Goal: Task Accomplishment & Management: Manage account settings

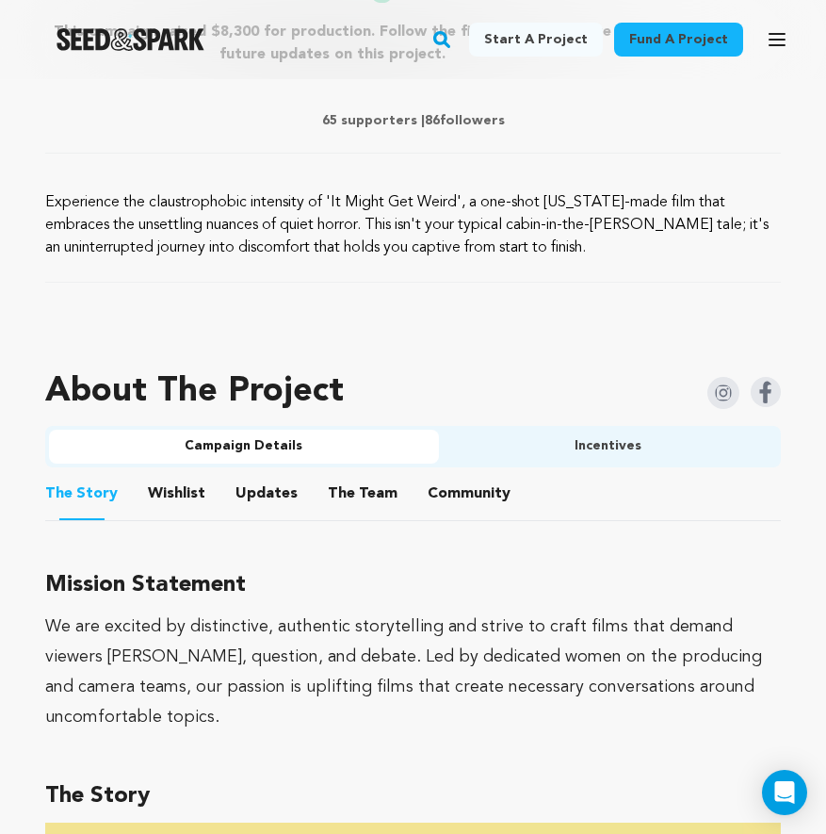
scroll to position [908, 0]
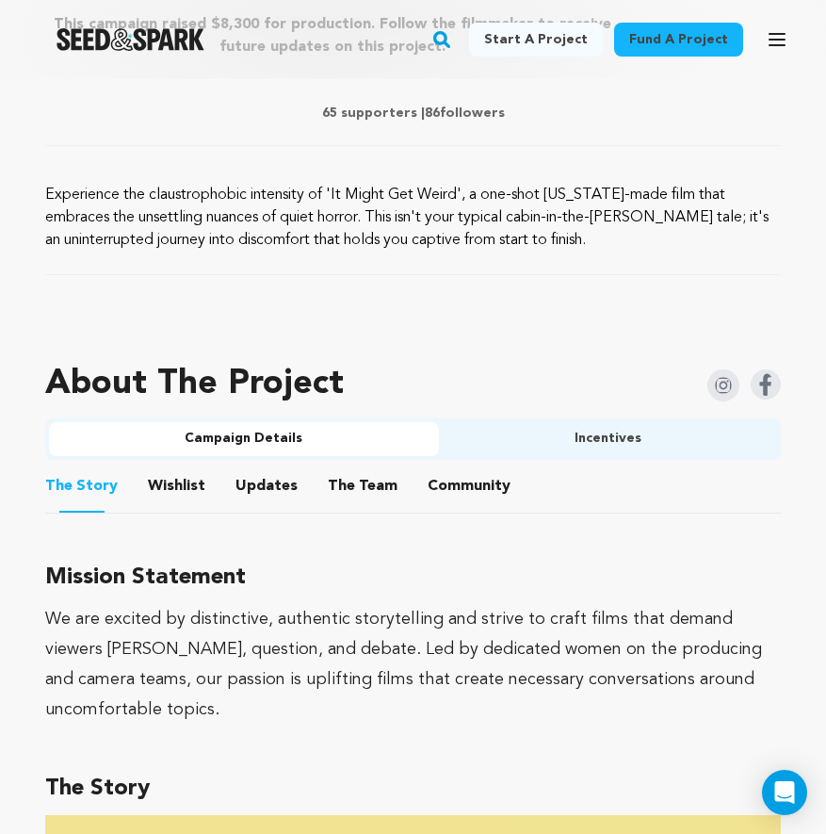
click at [171, 480] on button "Wishlist" at bounding box center [177, 489] width 45 height 45
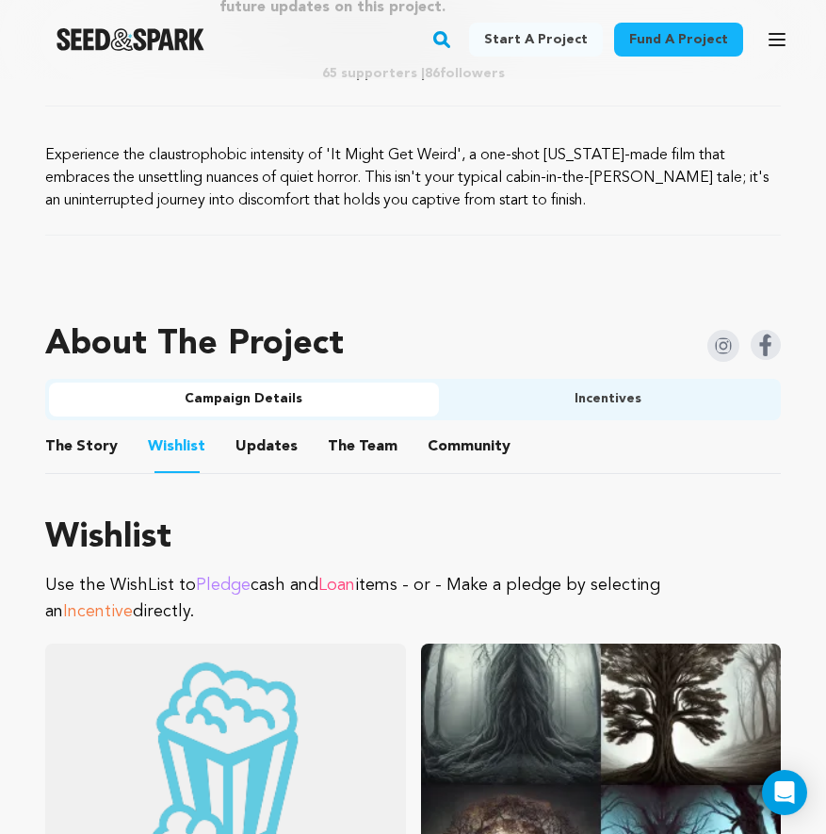
scroll to position [960, 0]
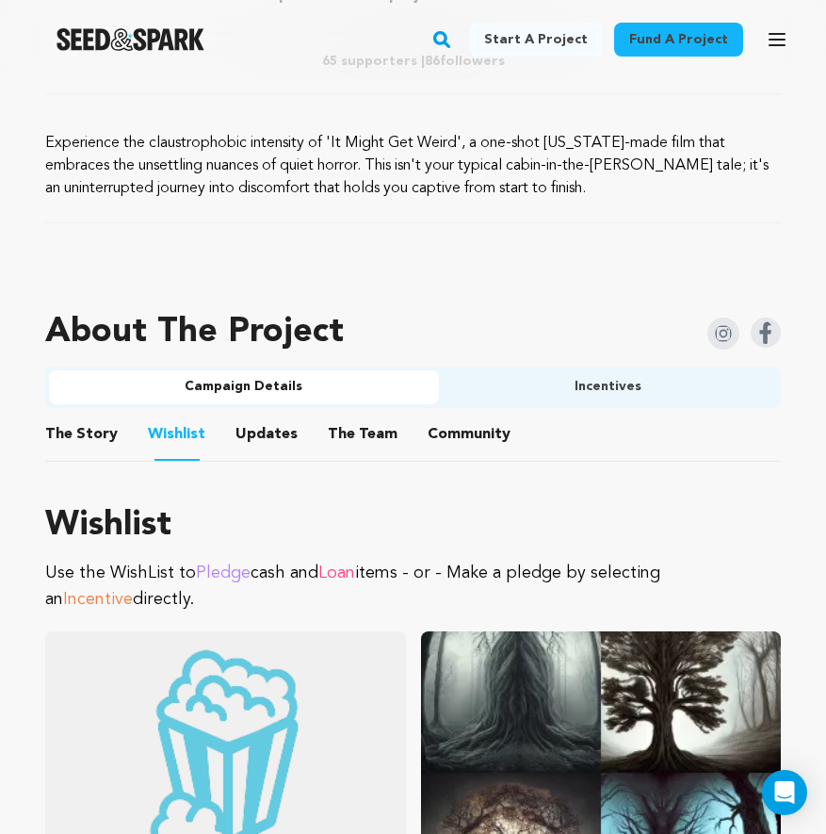
click at [254, 434] on button "Updates" at bounding box center [266, 438] width 45 height 45
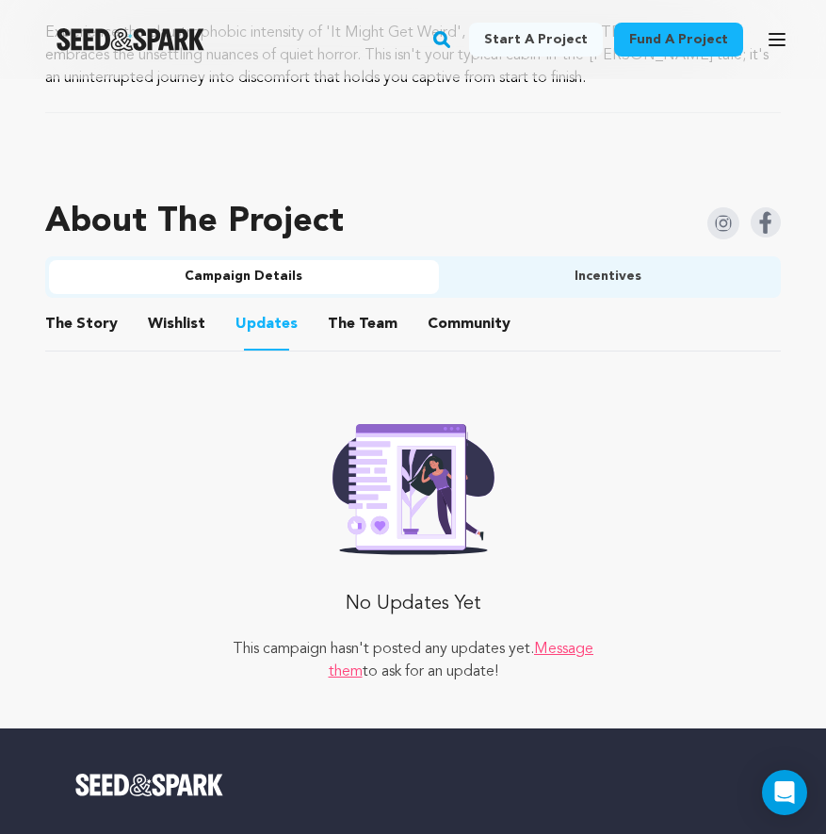
scroll to position [1044, 0]
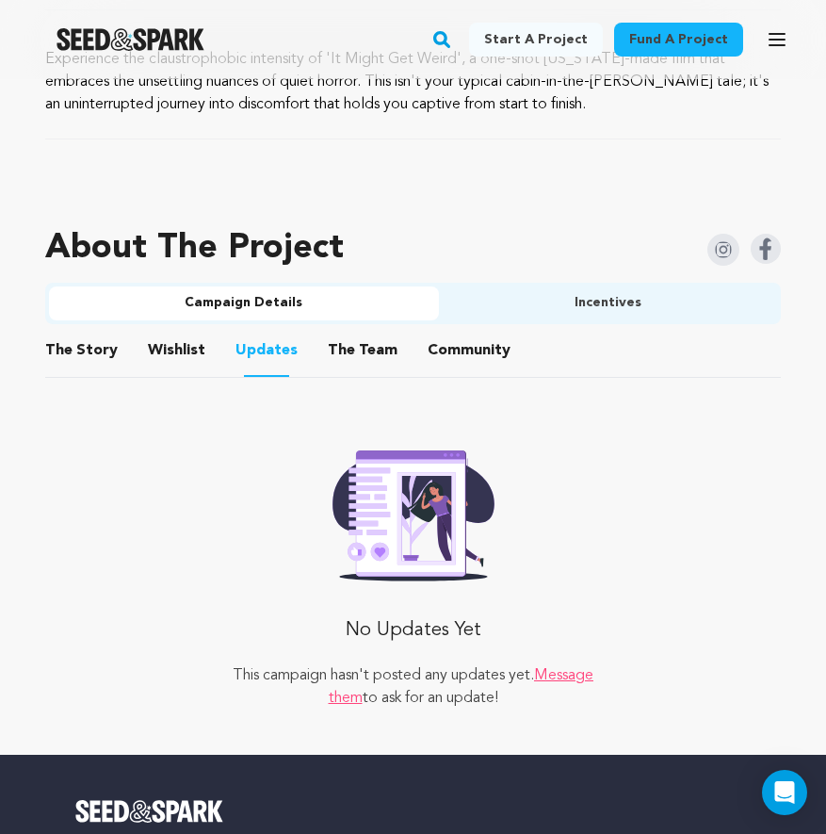
click at [358, 347] on button "The Team" at bounding box center [362, 354] width 45 height 45
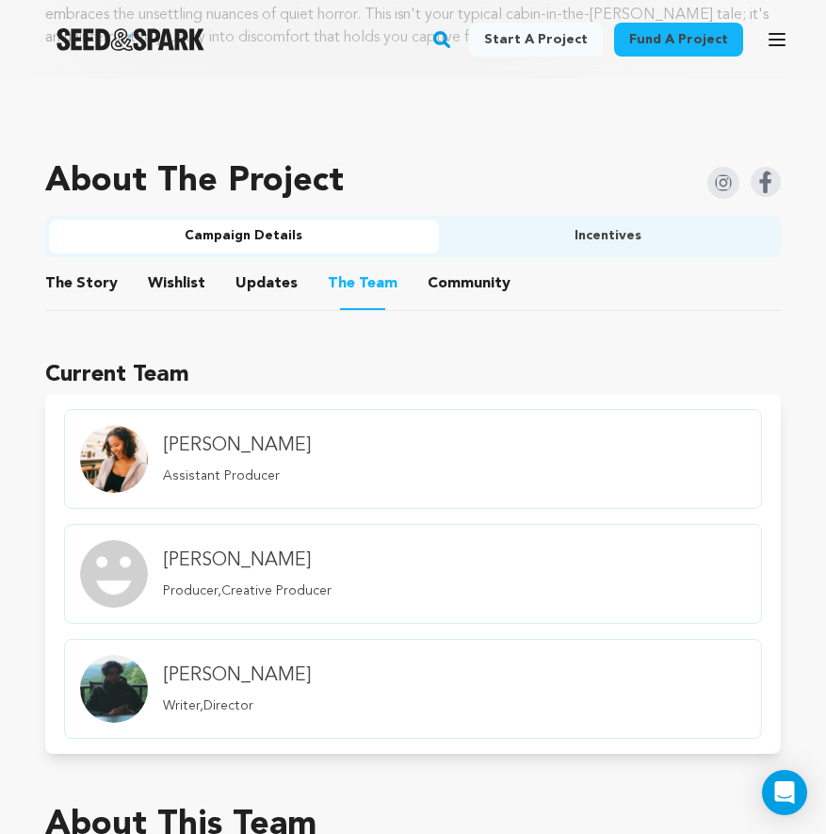
scroll to position [1101, 0]
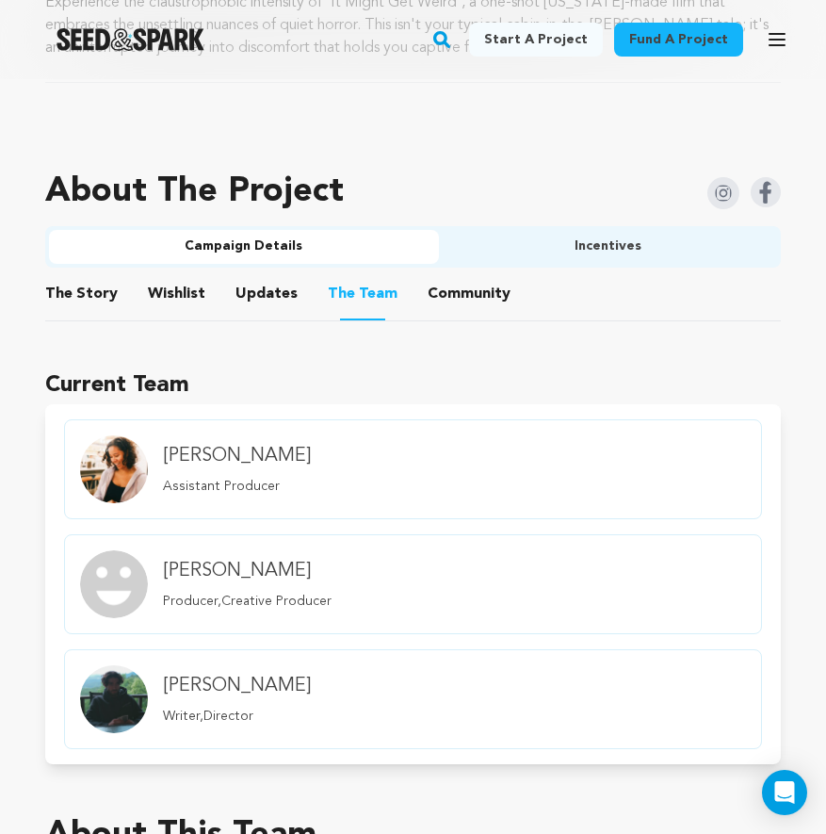
click at [457, 303] on button "Community" at bounding box center [469, 297] width 45 height 45
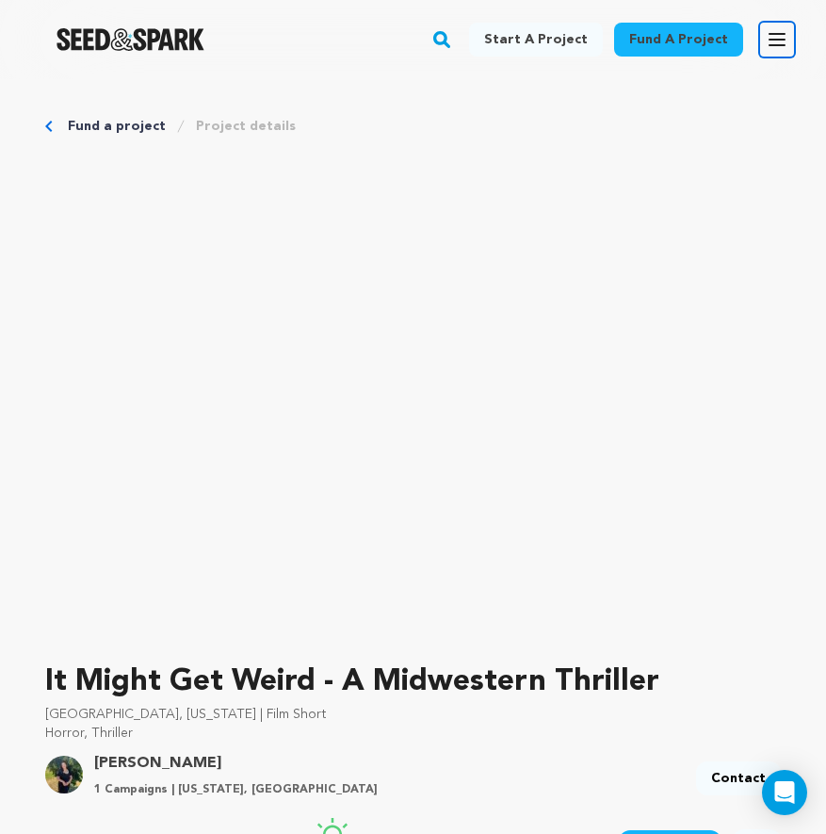
click at [775, 43] on icon "button" at bounding box center [777, 39] width 23 height 23
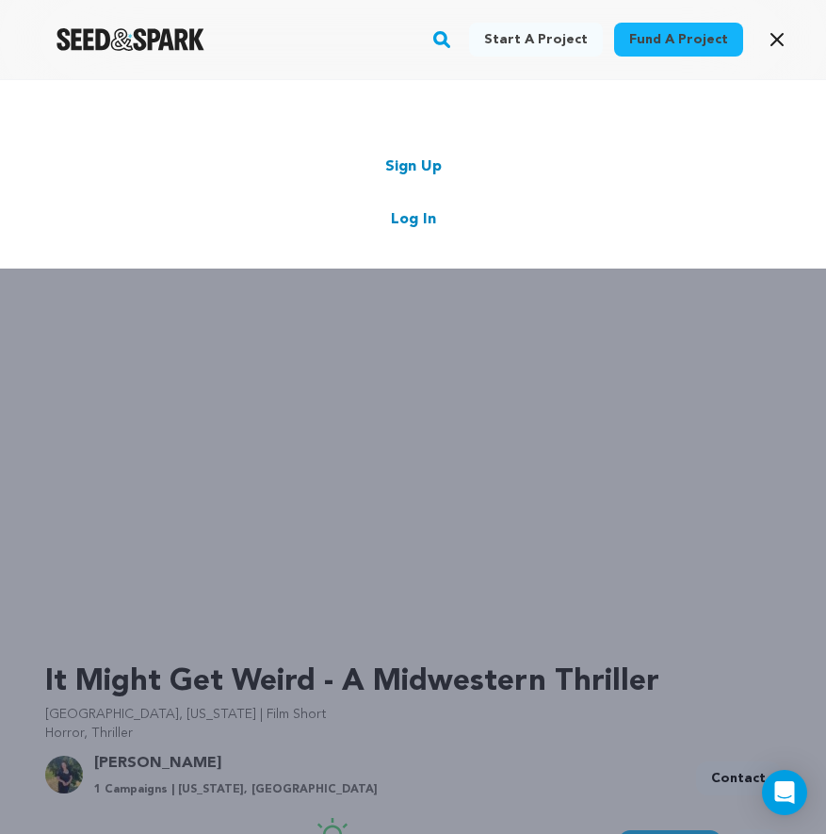
click at [413, 215] on link "Log In" at bounding box center [413, 219] width 45 height 23
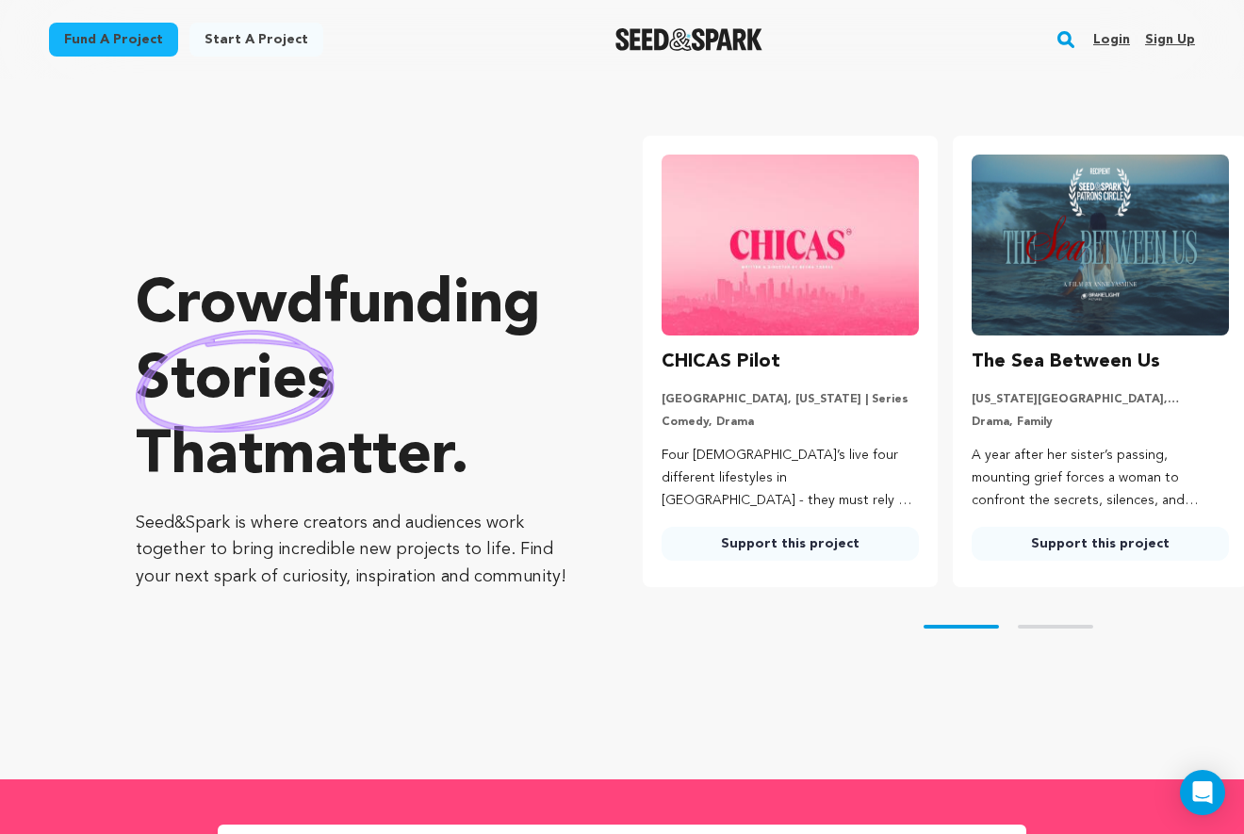
click at [1107, 35] on link "Login" at bounding box center [1111, 39] width 37 height 30
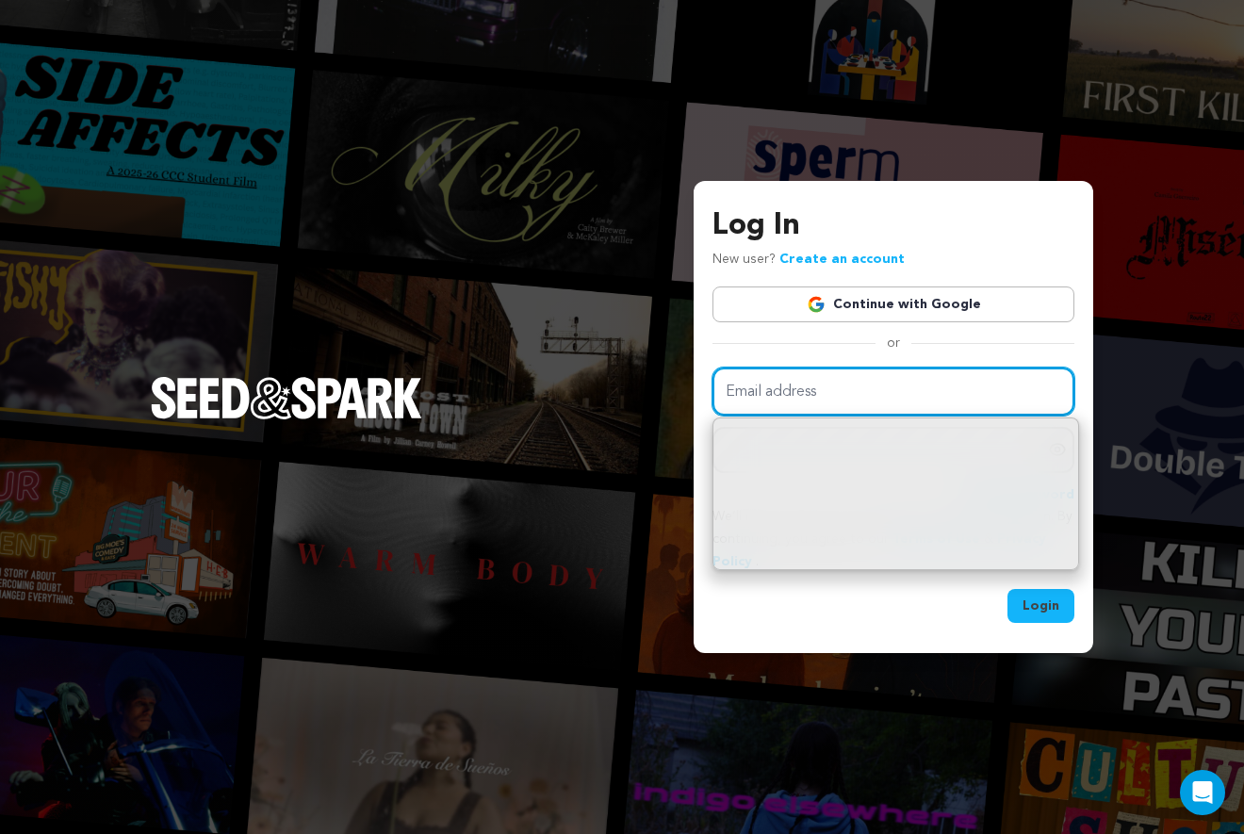
type input "productions.littlebird@gmail.com"
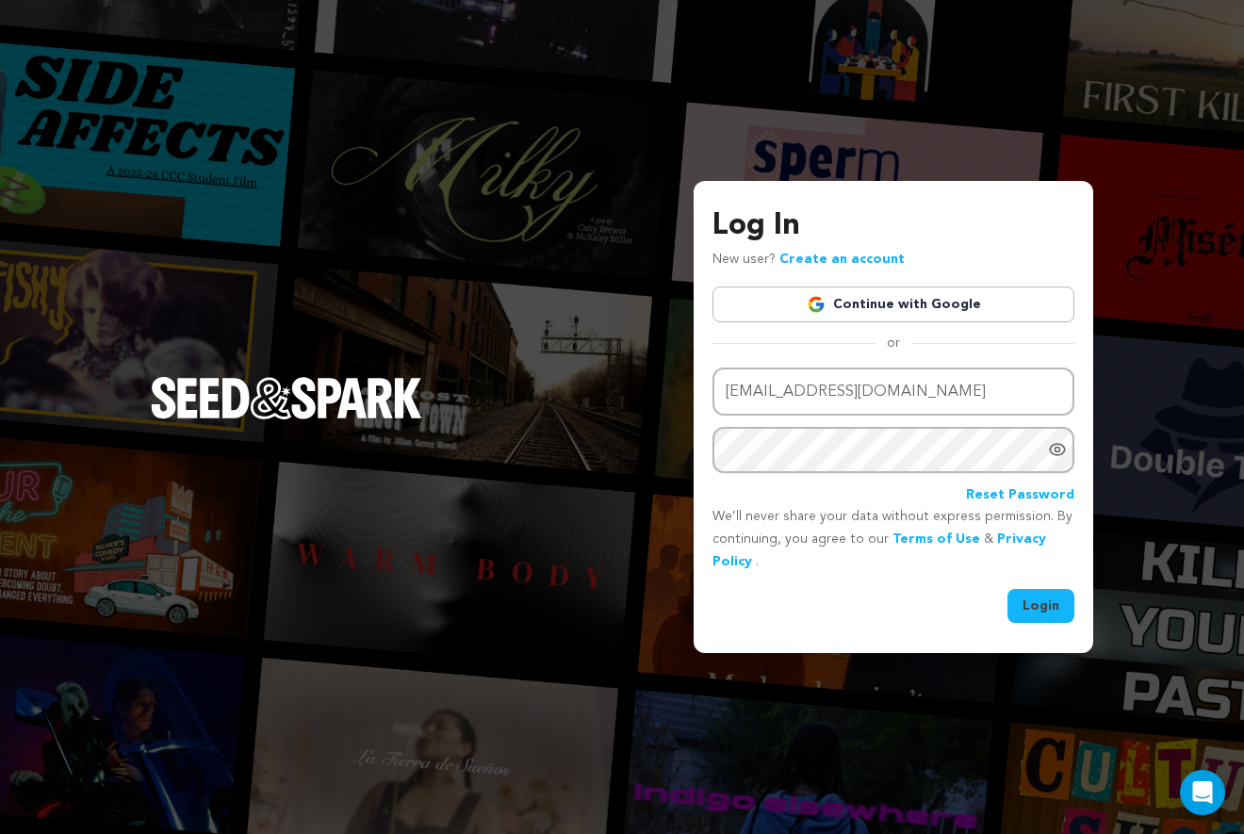
click at [892, 614] on div "Login" at bounding box center [893, 606] width 362 height 34
click at [1060, 608] on button "Login" at bounding box center [1040, 606] width 67 height 34
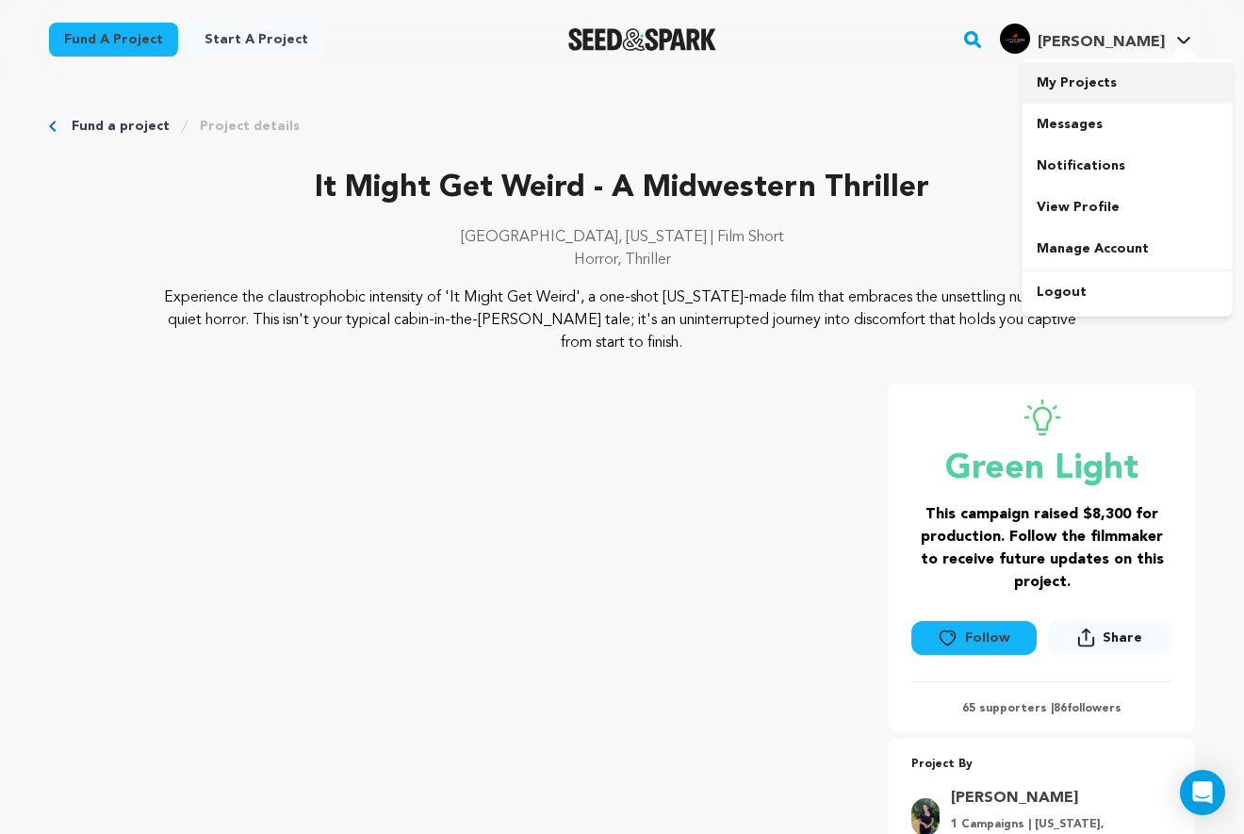
click at [1118, 74] on link "My Projects" at bounding box center [1126, 82] width 211 height 41
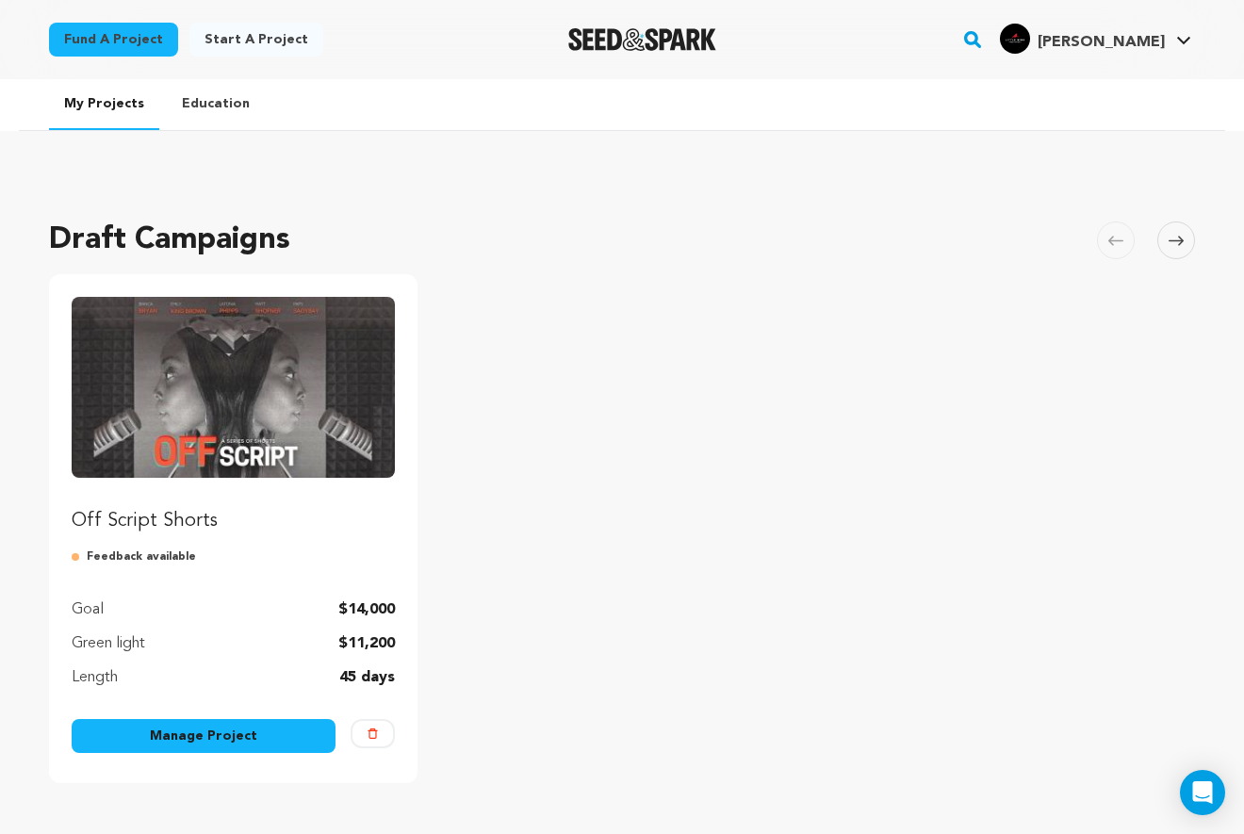
click at [266, 388] on img "Fund Off Script Shorts" at bounding box center [233, 387] width 323 height 181
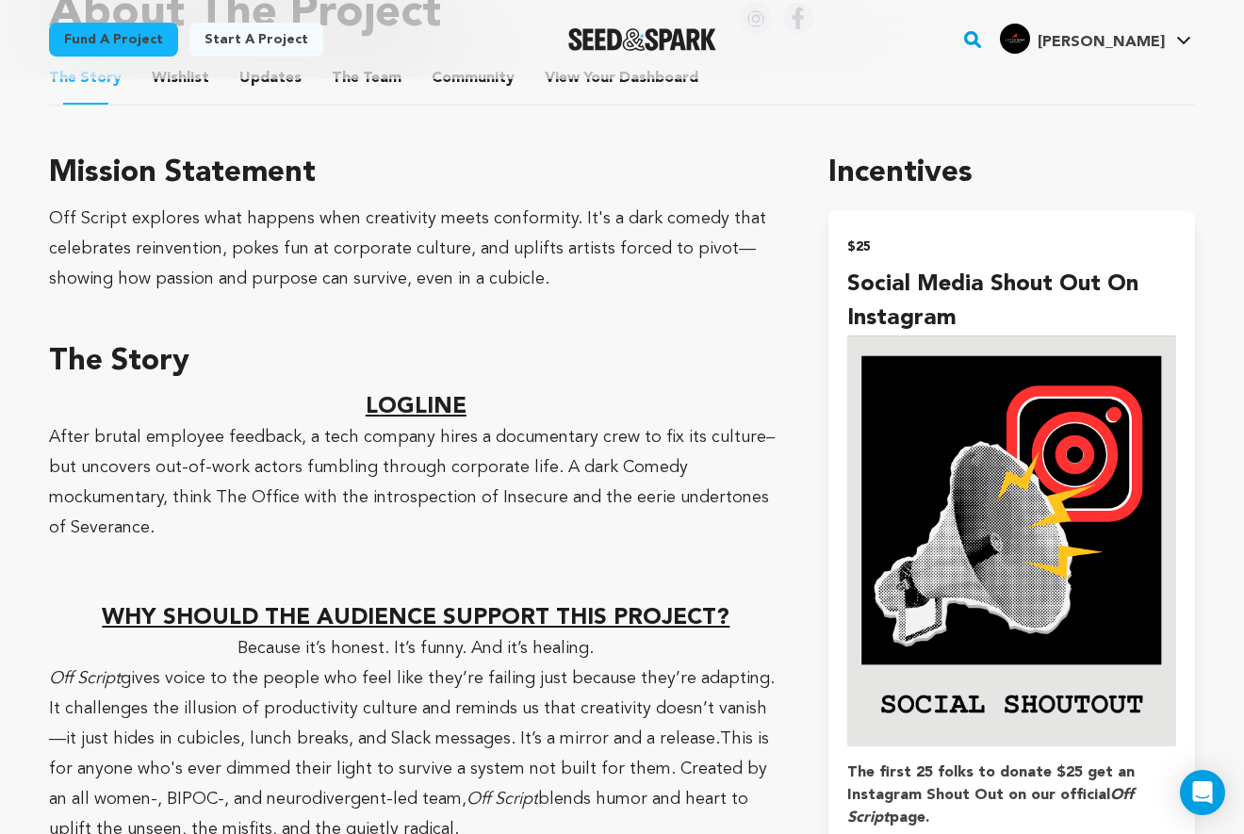
scroll to position [920, 0]
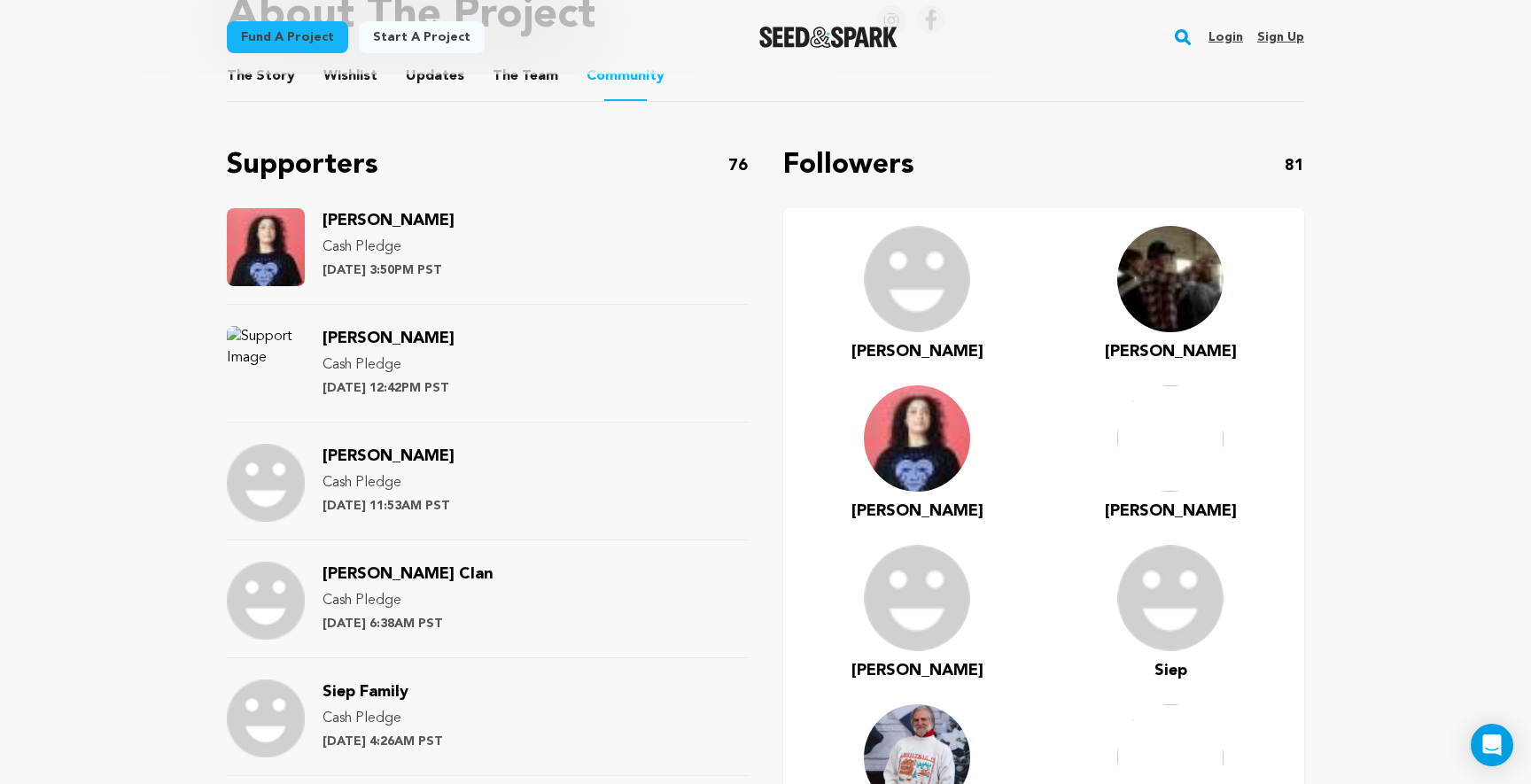
scroll to position [923, 0]
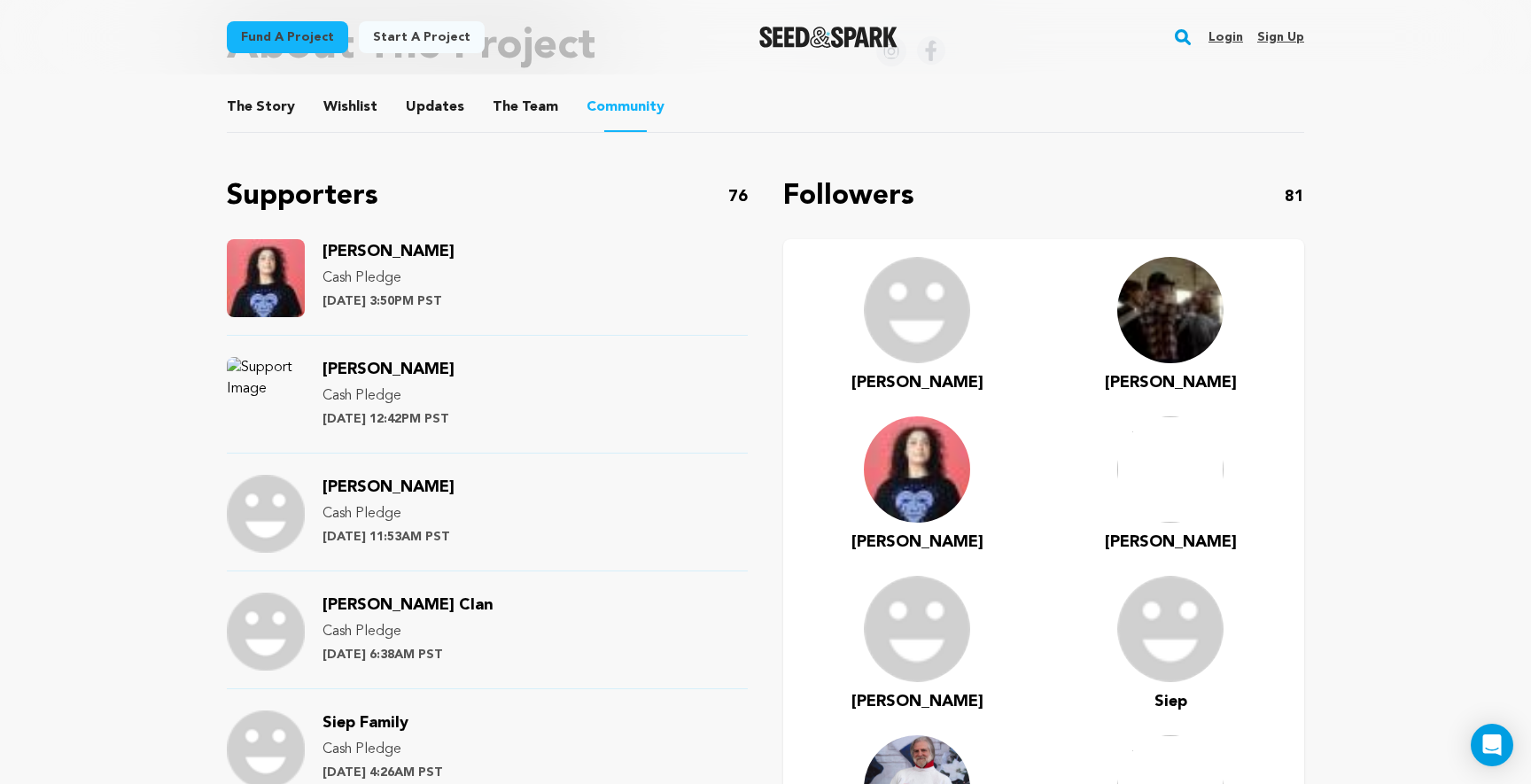
click at [263, 102] on button "The Story" at bounding box center [260, 110] width 42 height 42
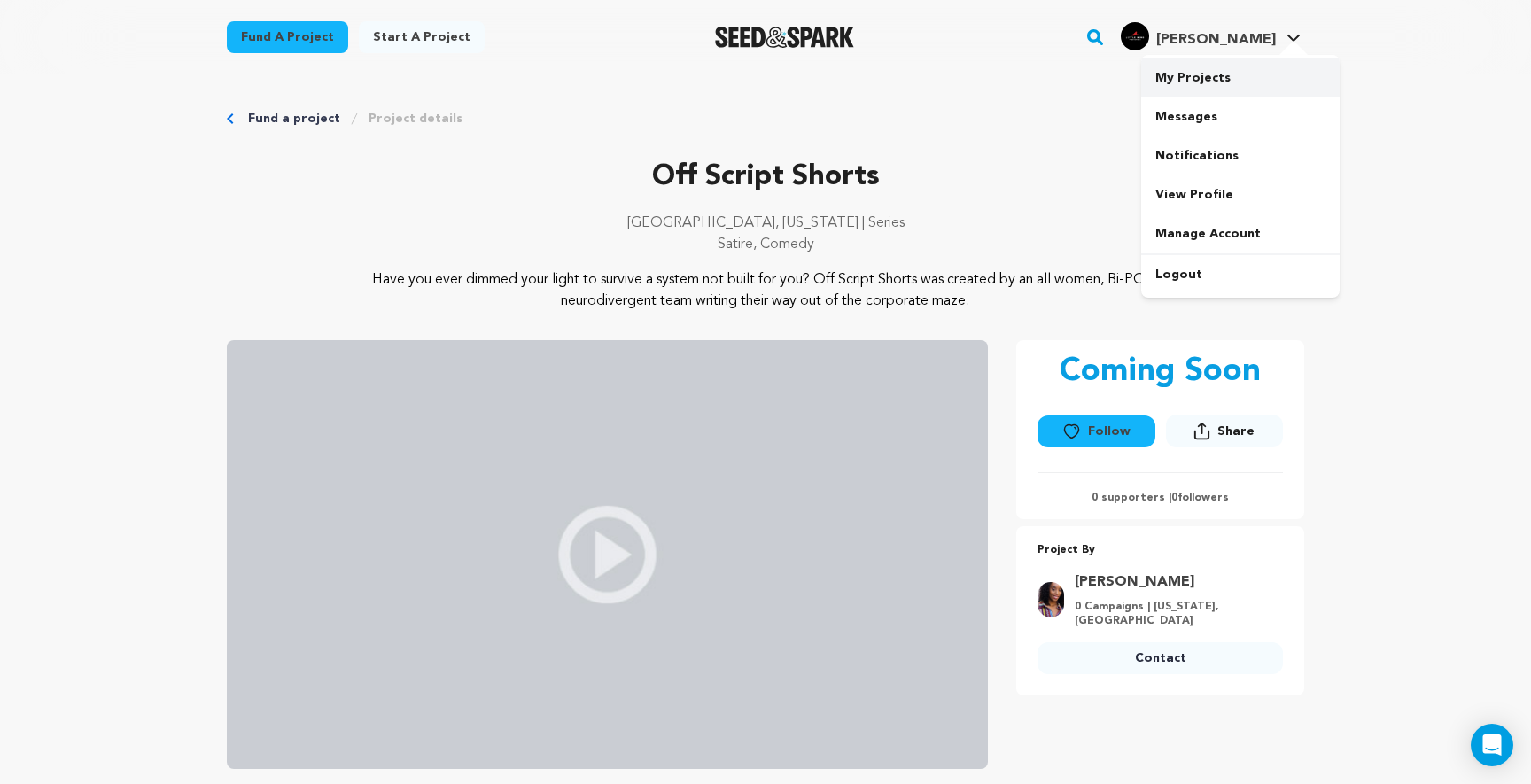
click at [1205, 82] on link "My Projects" at bounding box center [1240, 77] width 198 height 39
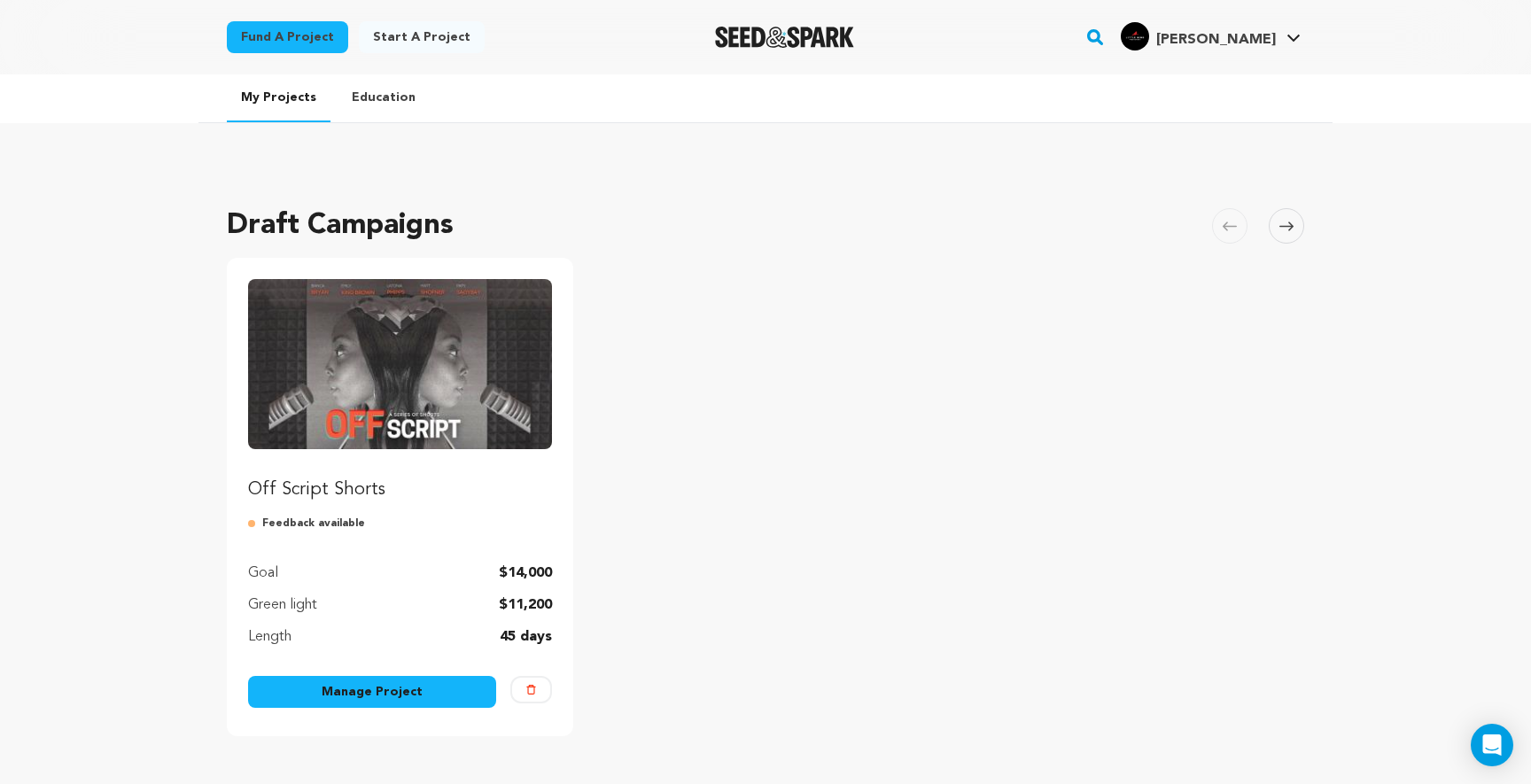
click at [341, 698] on link "Manage Project" at bounding box center [372, 692] width 248 height 32
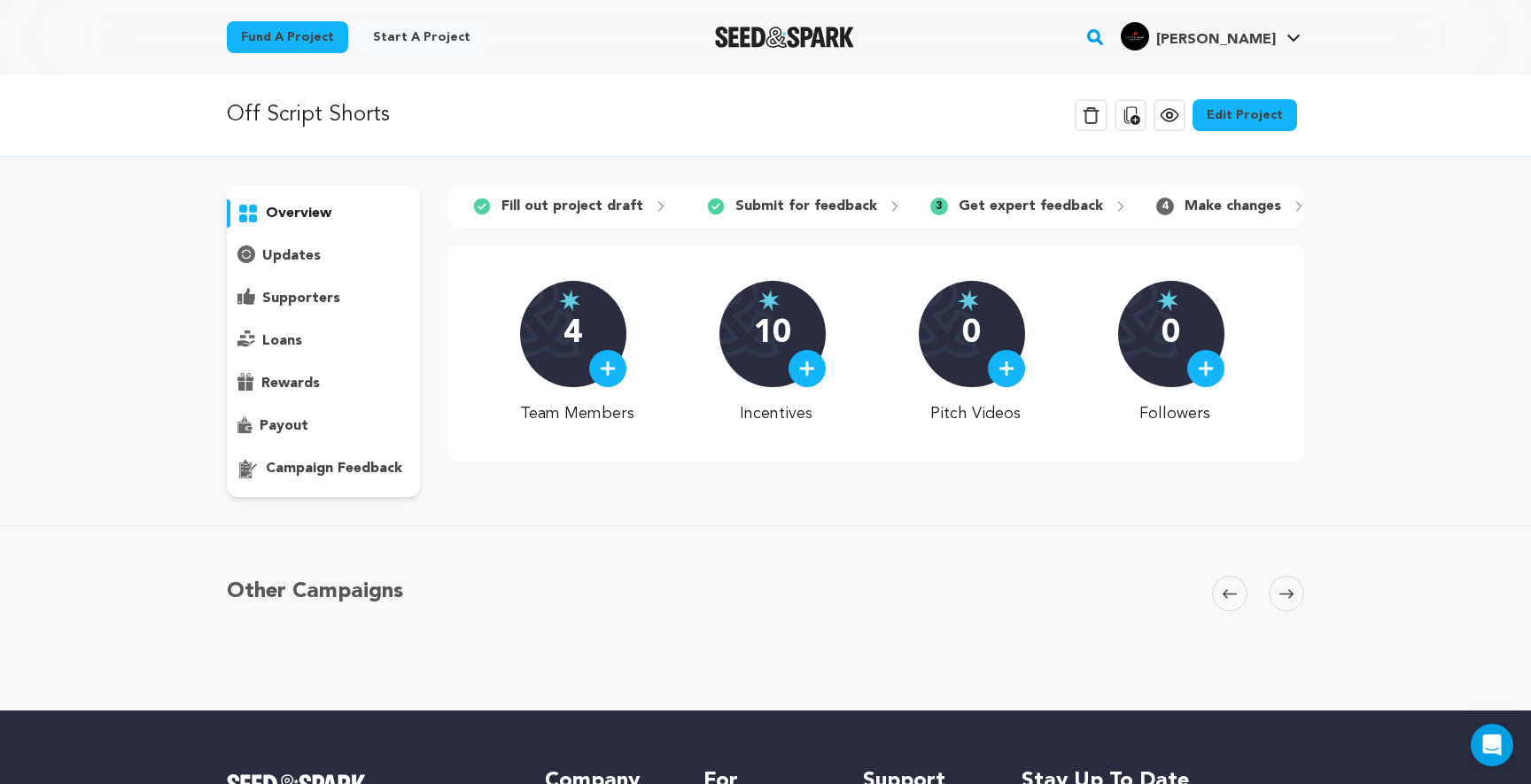
click at [1240, 115] on link "Edit Project" at bounding box center [1244, 116] width 104 height 32
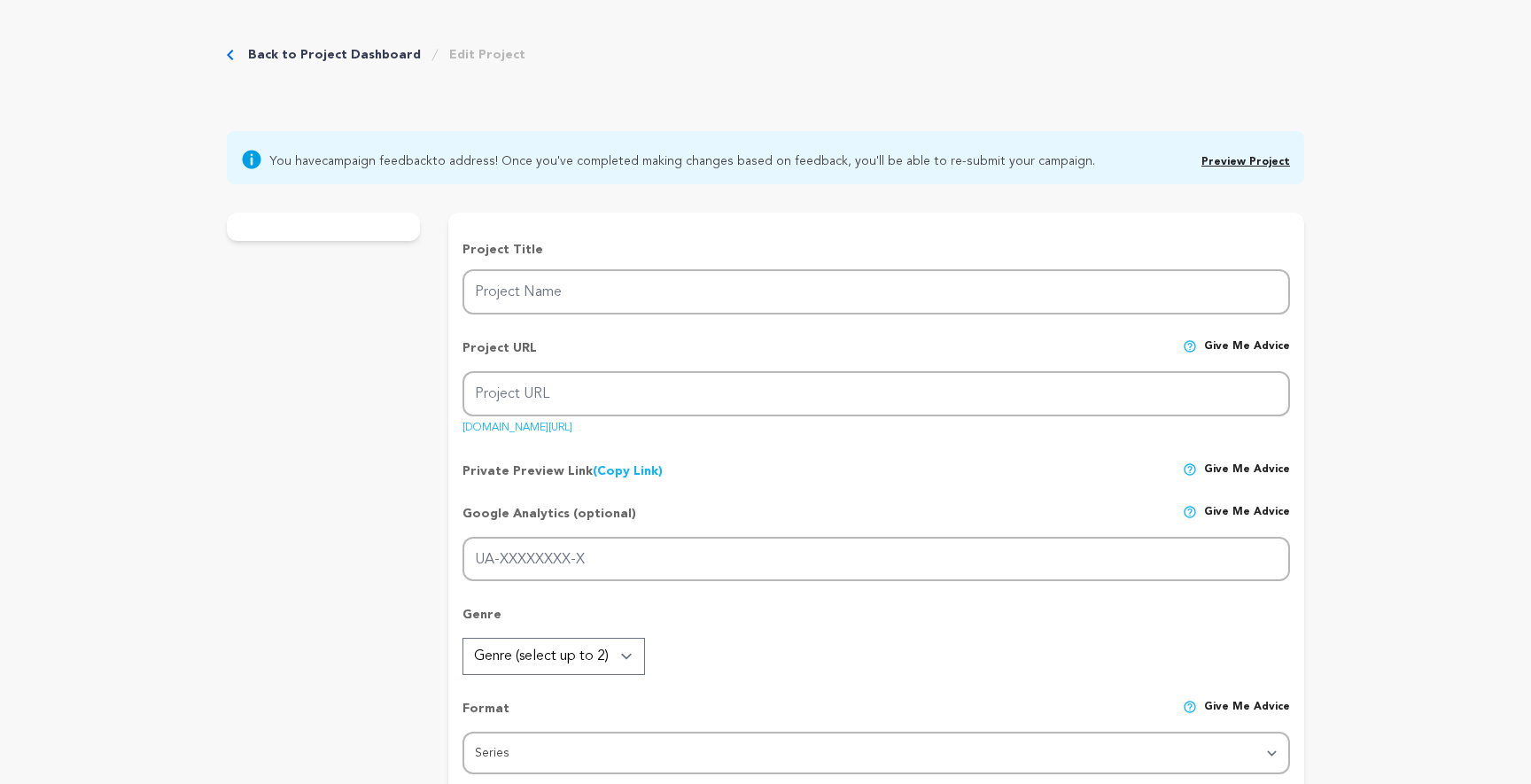
type input "Off Script Shorts"
type input "off-script-shortseries"
type input "After brutal employee feedback, a tech company hires a doc crew to fix its cult…"
type textarea "Have you ever dimmed your light to survive a system not built for you? Off Scri…"
type textarea "Off Script explores what happens when creativity meets conformity. It's a dark …"
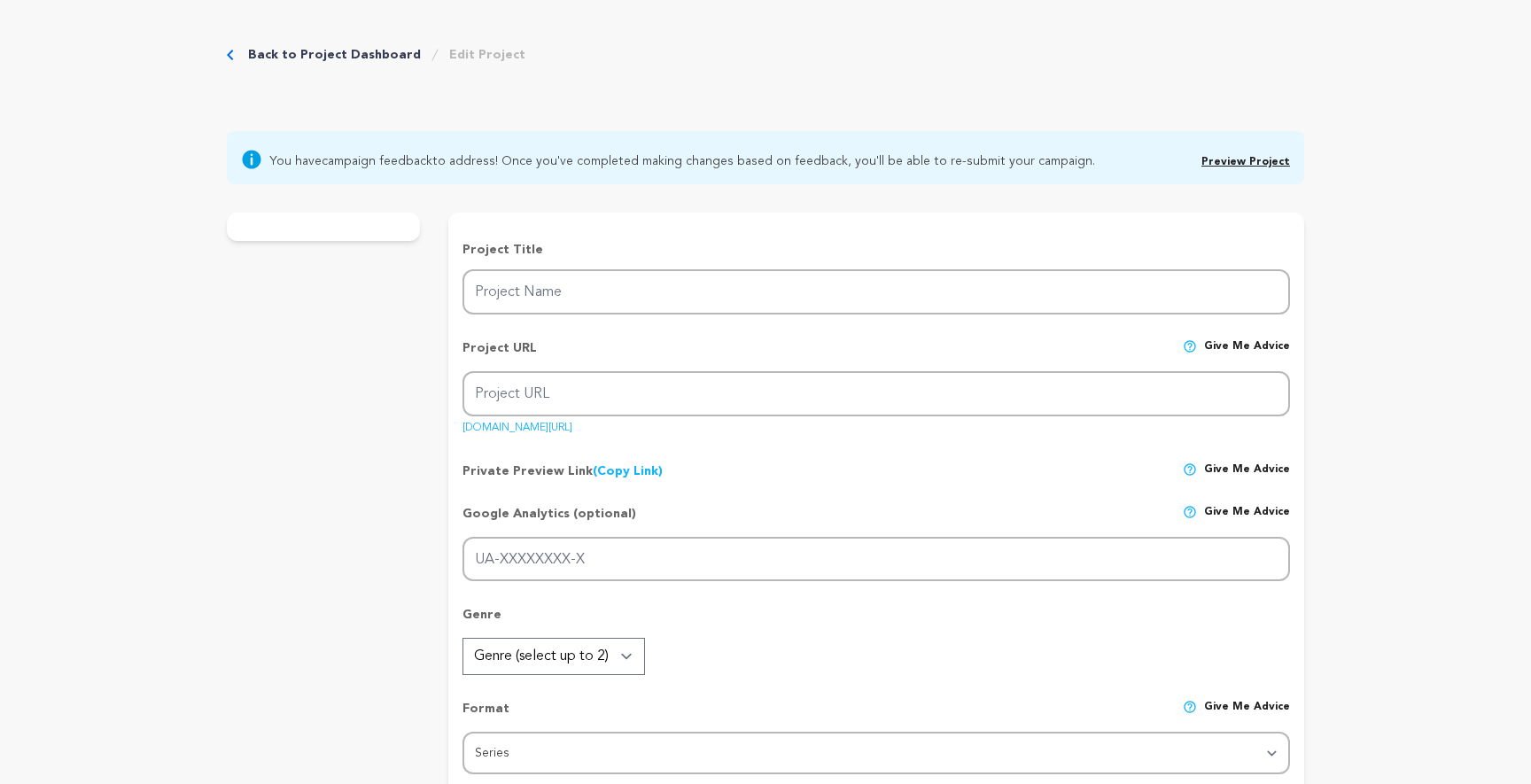
radio input "true"
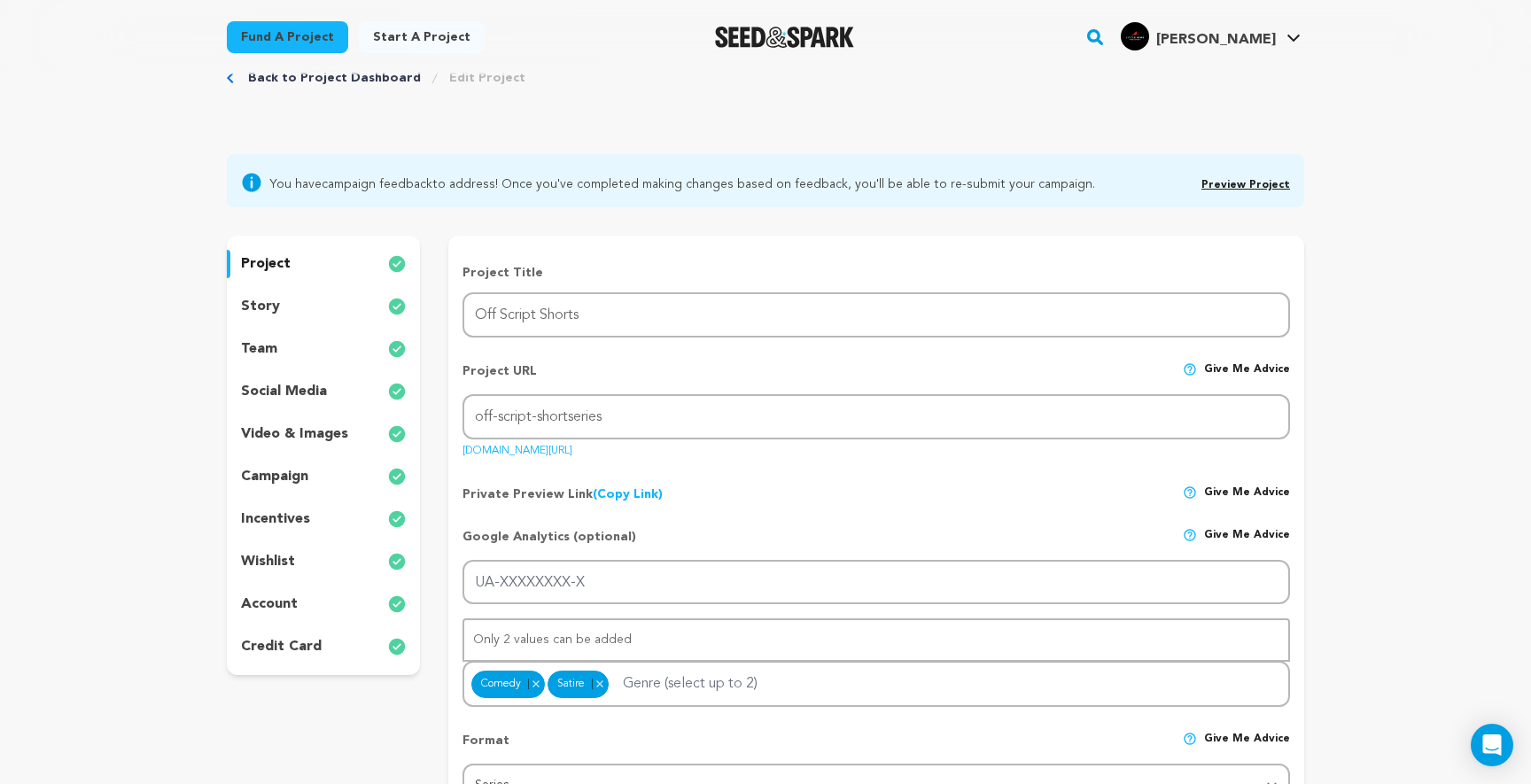
scroll to position [69, 0]
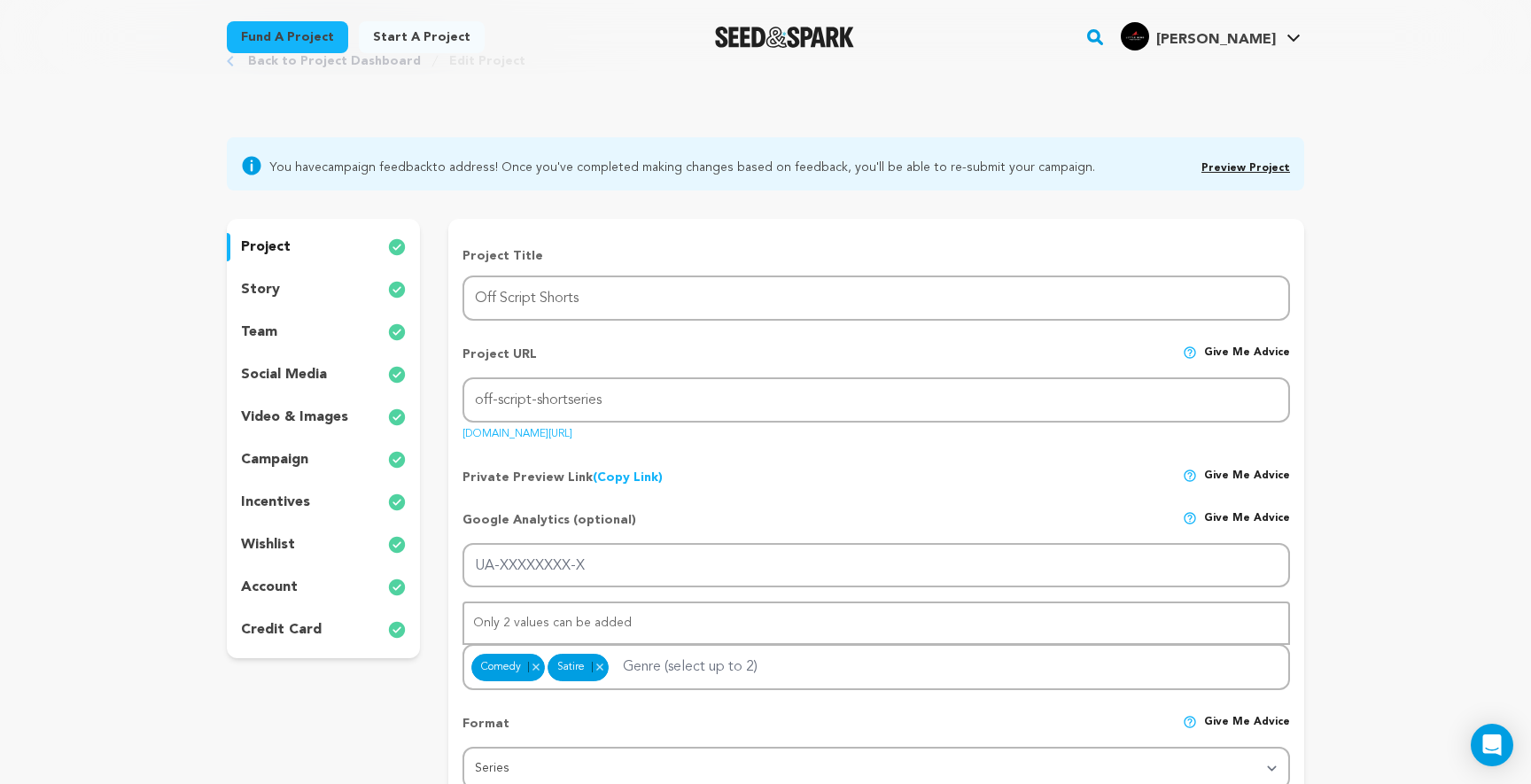
click at [324, 289] on div "story" at bounding box center [323, 290] width 193 height 28
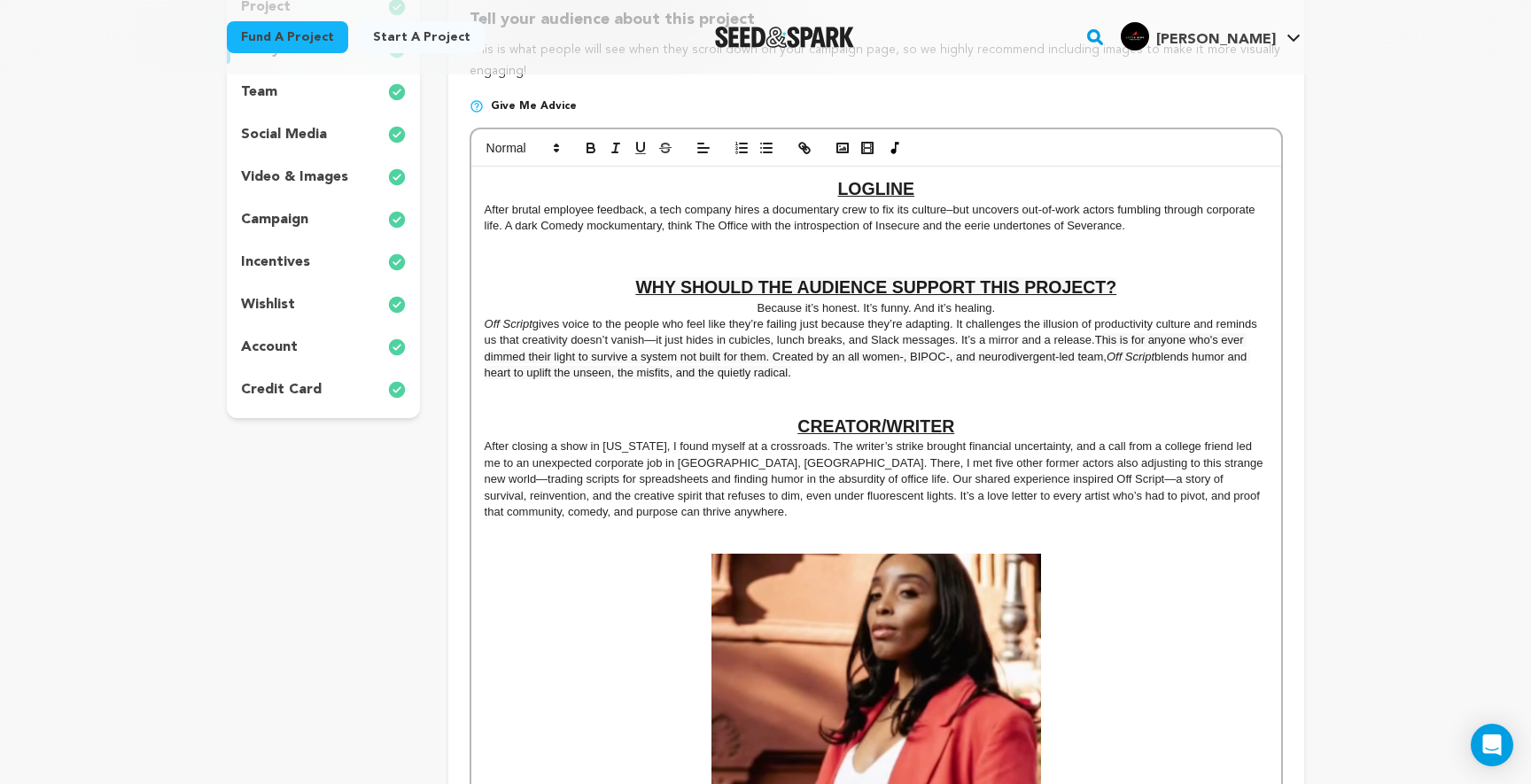
scroll to position [298, 0]
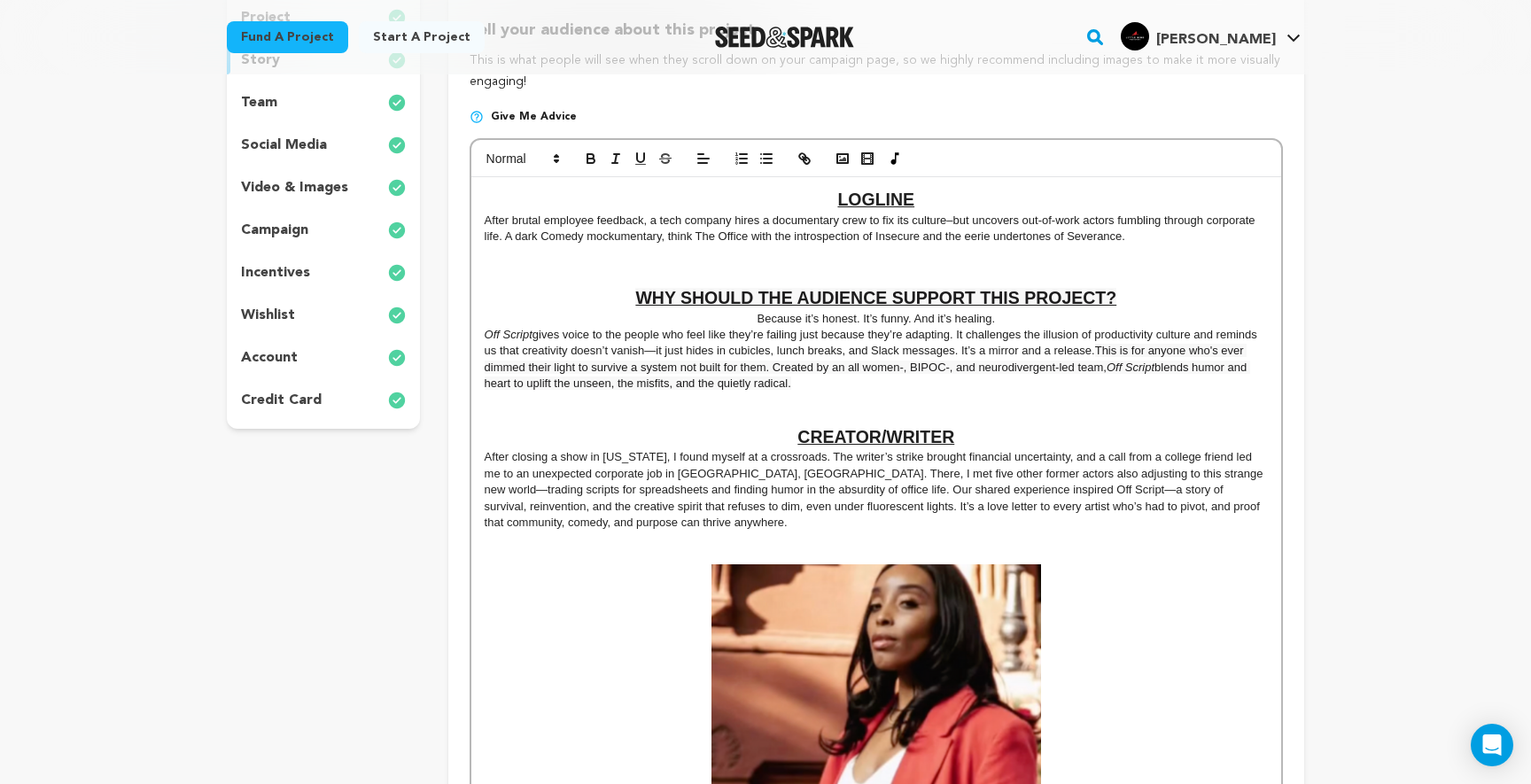
click at [779, 398] on p at bounding box center [876, 400] width 783 height 16
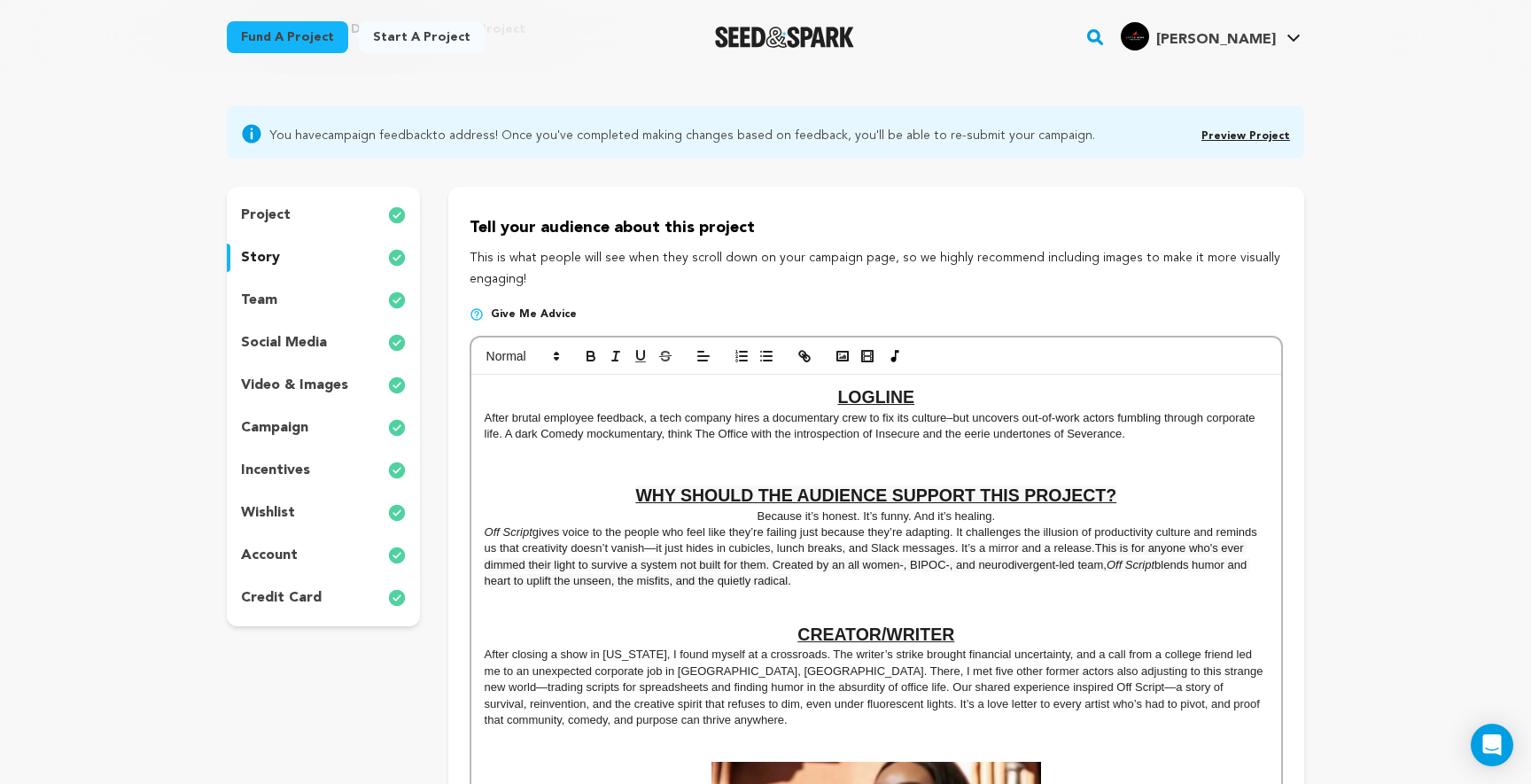
scroll to position [99, 0]
click at [786, 406] on h2 "LOGLINE" at bounding box center [876, 400] width 783 height 24
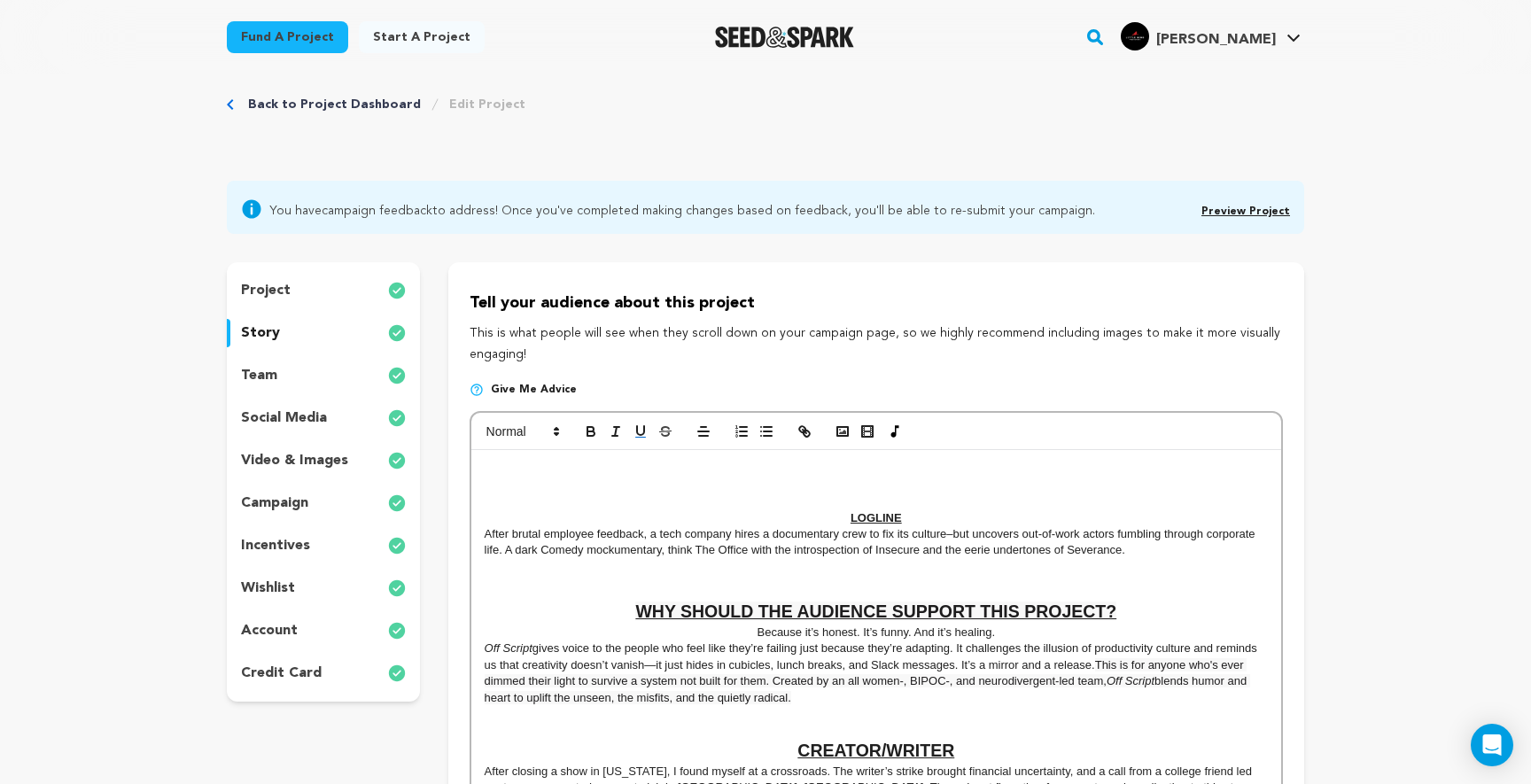
scroll to position [0, 0]
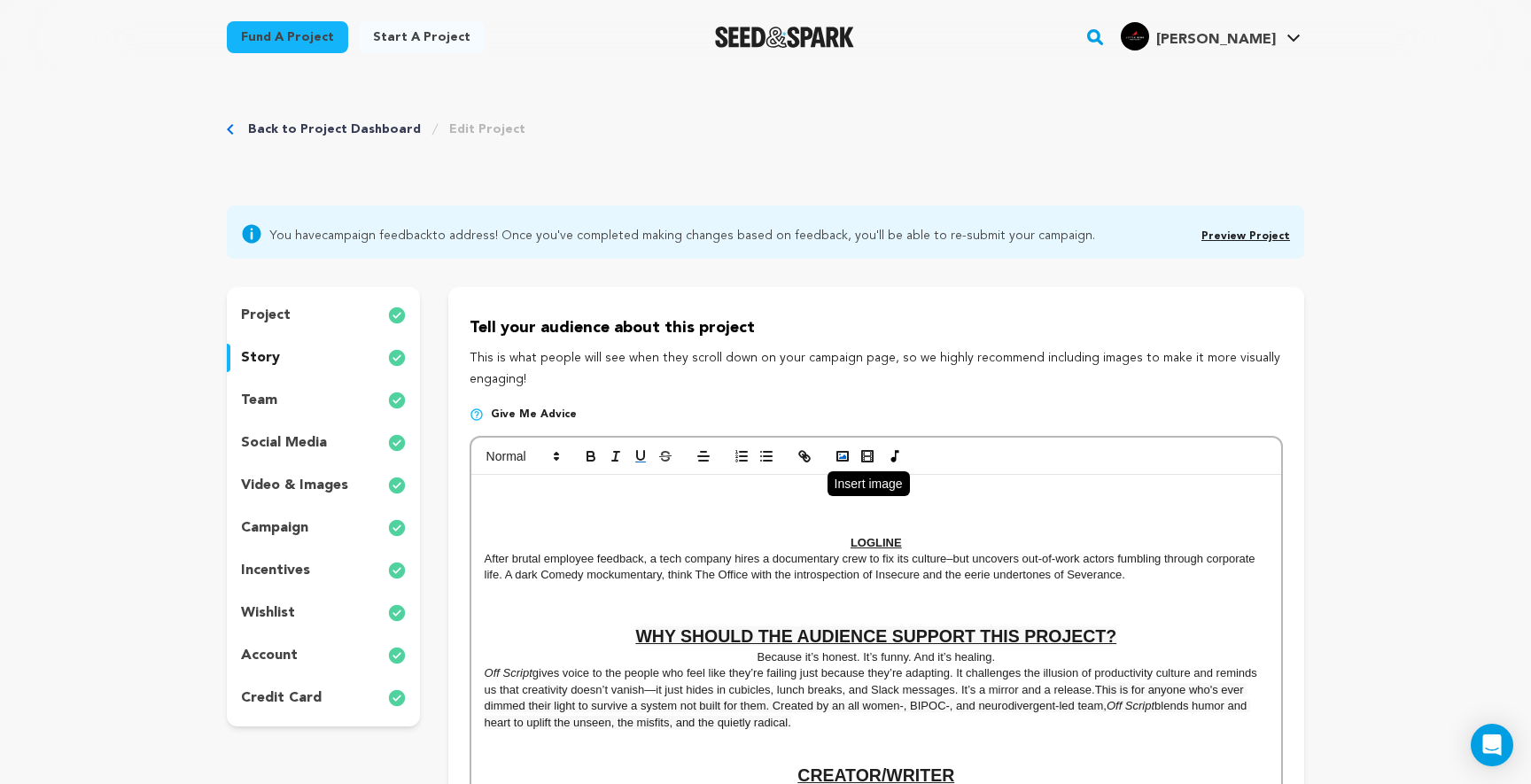
click at [847, 458] on rect "button" at bounding box center [842, 456] width 10 height 8
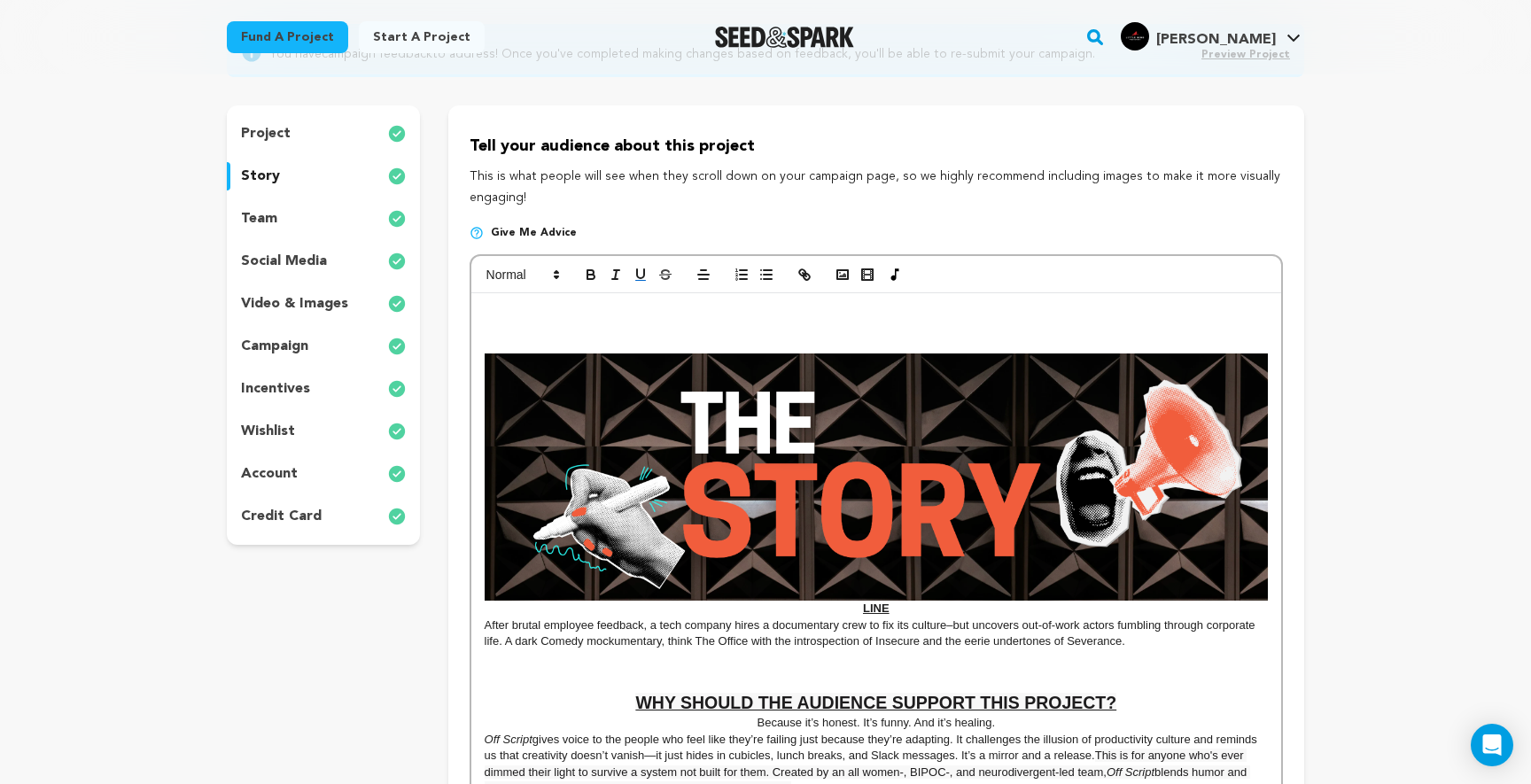
scroll to position [192, 0]
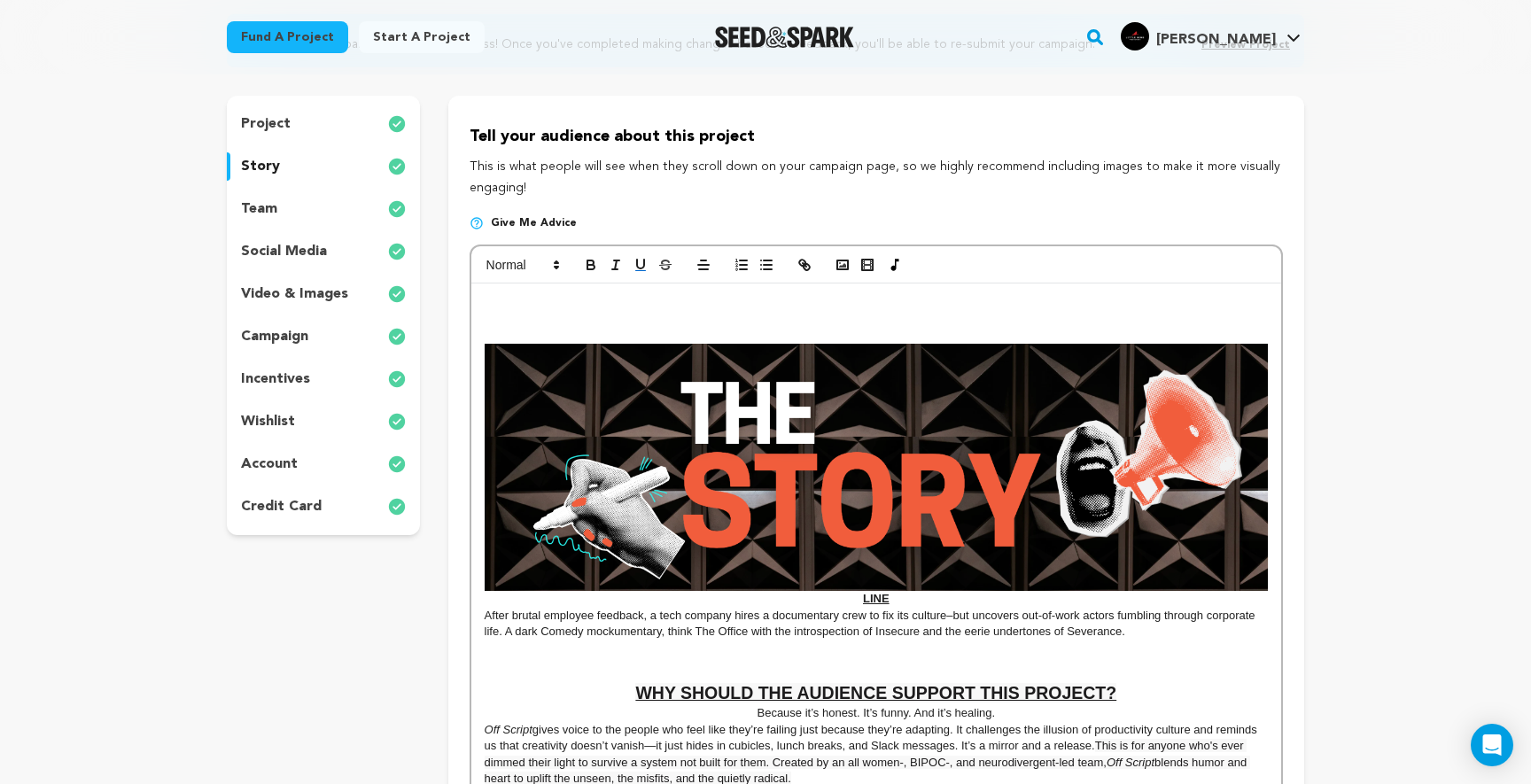
click at [724, 499] on img at bounding box center [876, 468] width 783 height 248
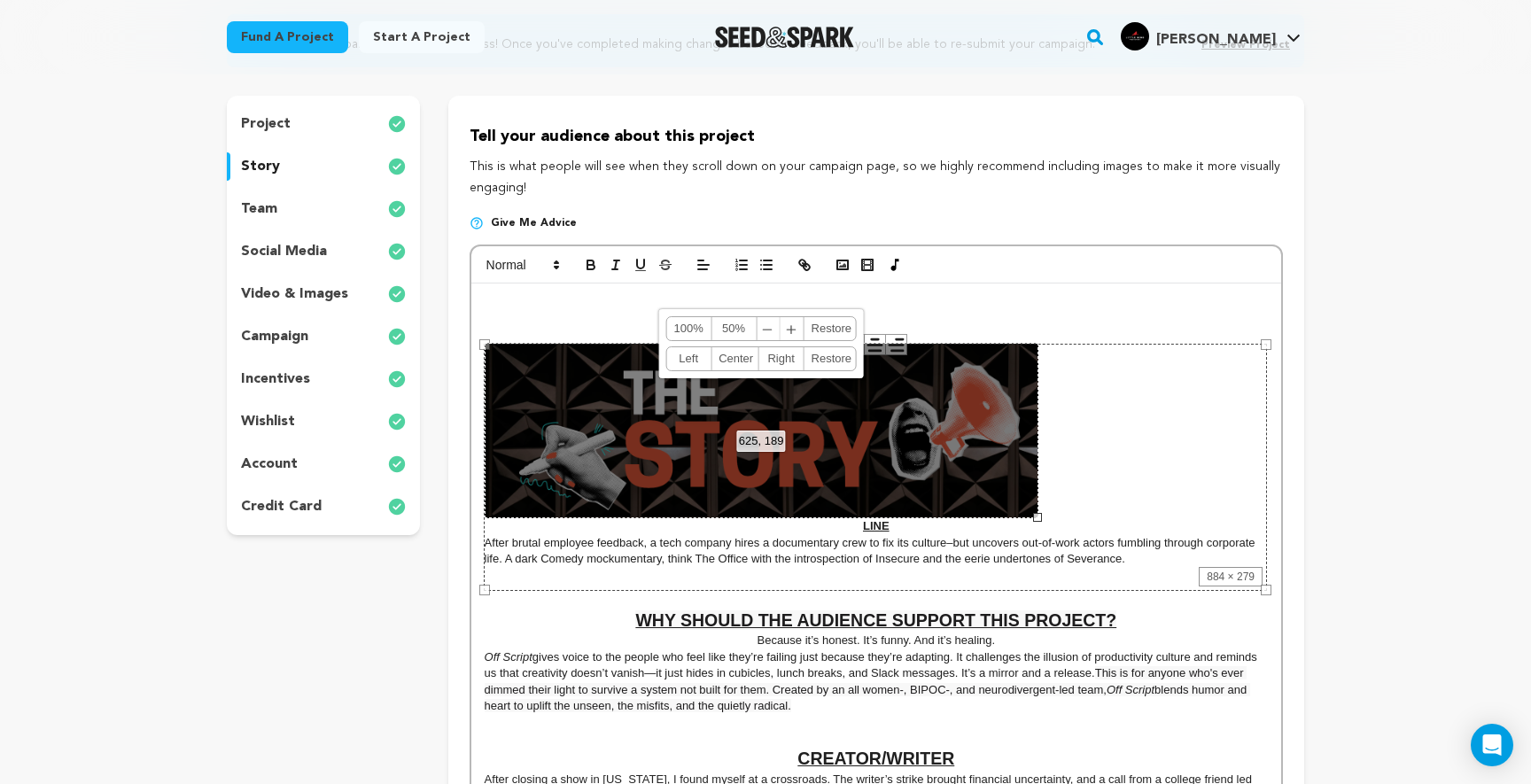
drag, startPoint x: 1265, startPoint y: 588, endPoint x: 1035, endPoint y: 508, distance: 243.5
click at [1035, 508] on div "625, 189 100% 50% ﹣ ﹢ Restore Left Center Right Restore" at bounding box center [761, 431] width 554 height 176
click at [733, 359] on link "Center" at bounding box center [735, 358] width 47 height 23
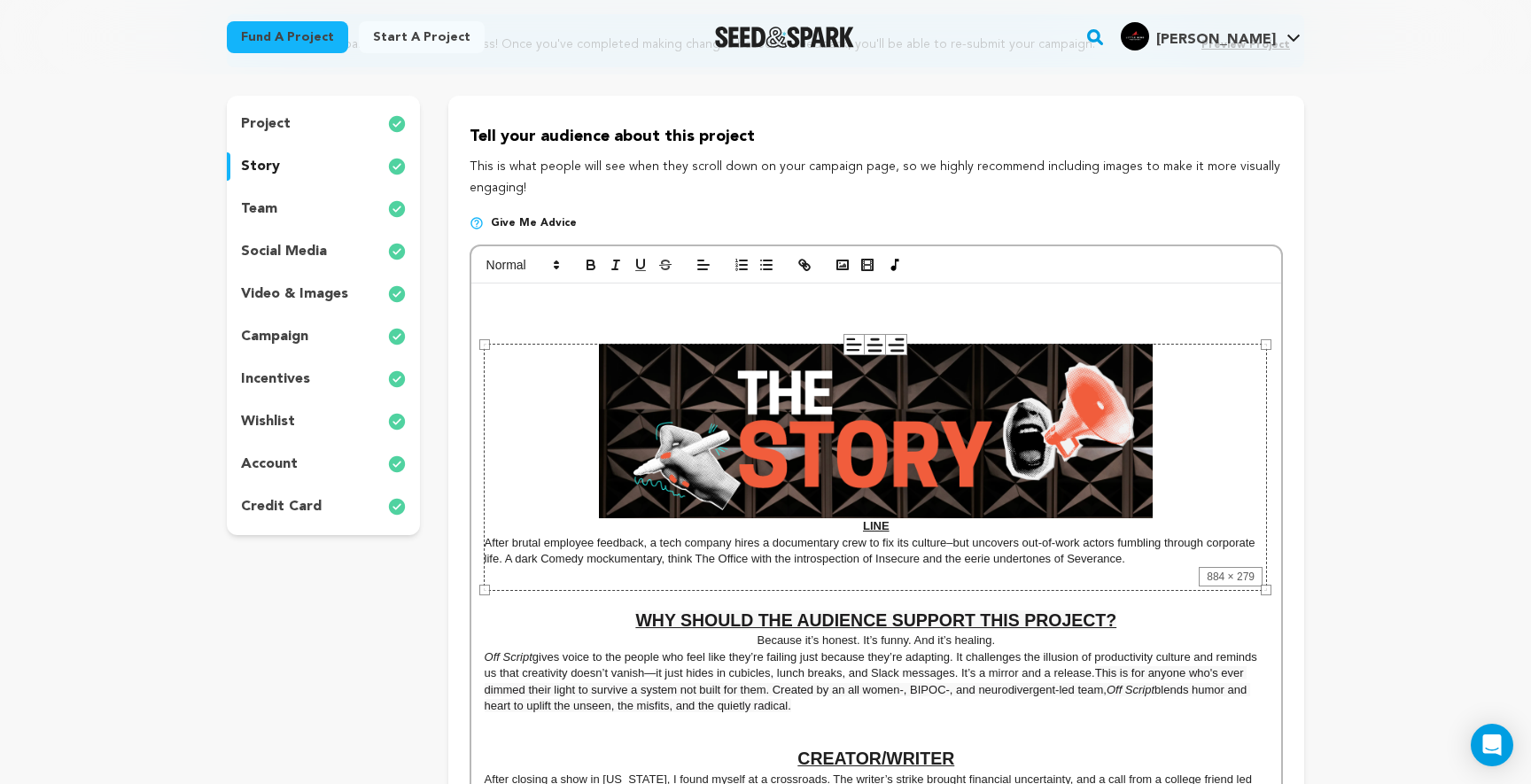
click at [916, 460] on div "884 × 279" at bounding box center [875, 468] width 783 height 248
click at [922, 460] on div "884 × 279" at bounding box center [875, 468] width 783 height 248
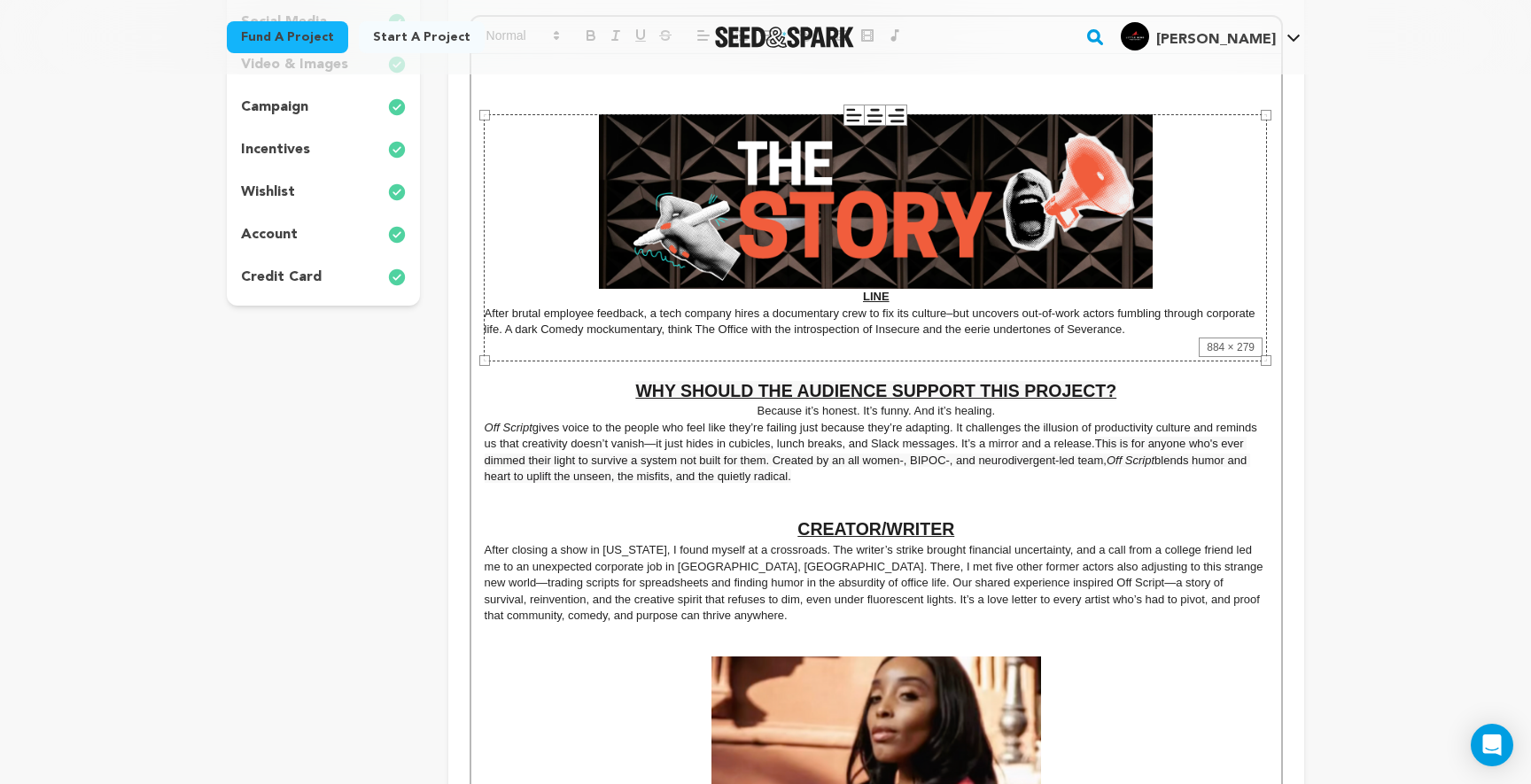
scroll to position [436, 0]
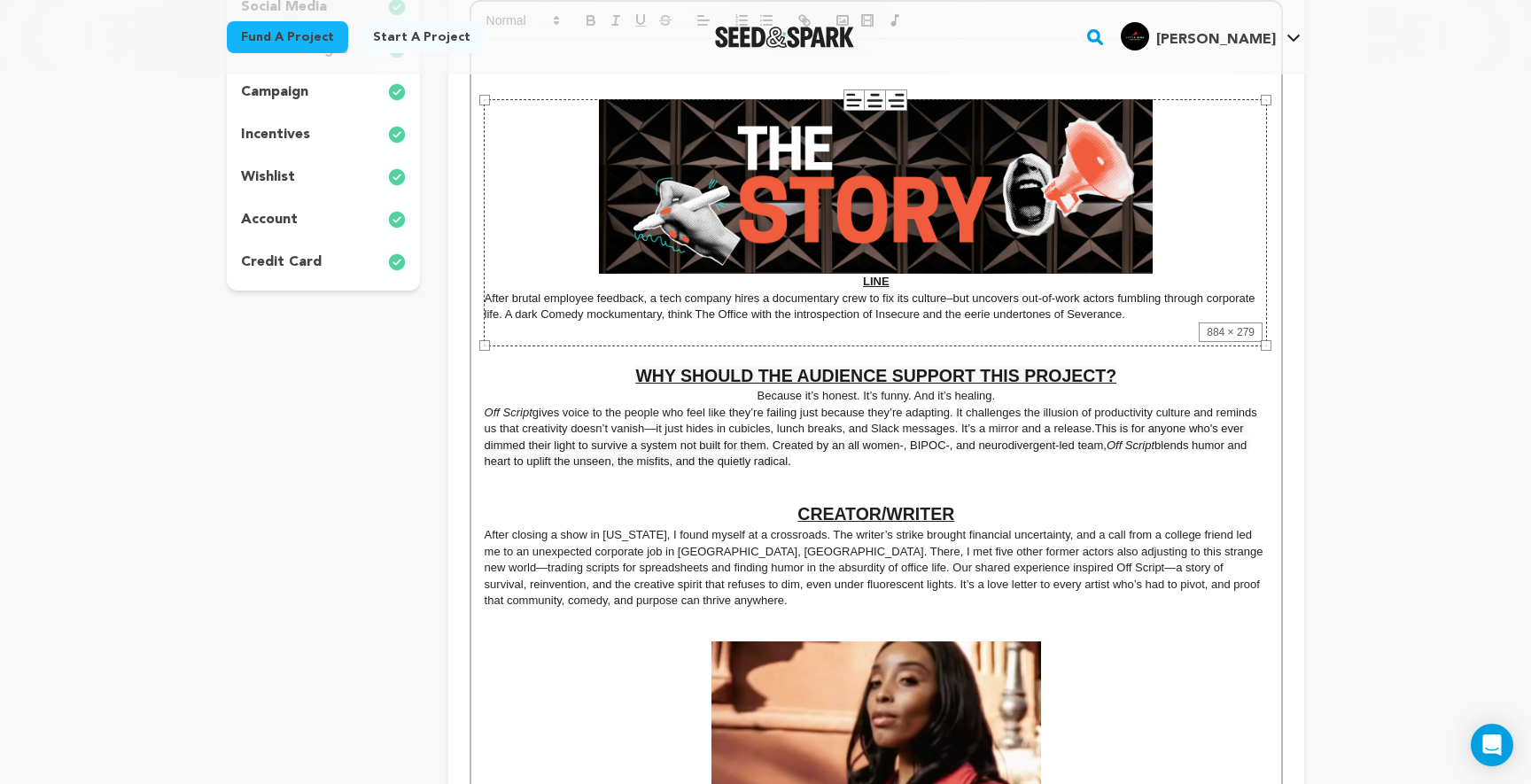
click at [847, 283] on div "884 × 279" at bounding box center [875, 224] width 783 height 248
click at [881, 284] on div "884 × 279" at bounding box center [875, 224] width 783 height 248
click at [863, 284] on div "884 × 279" at bounding box center [875, 224] width 783 height 248
click at [1020, 482] on p at bounding box center [876, 478] width 783 height 16
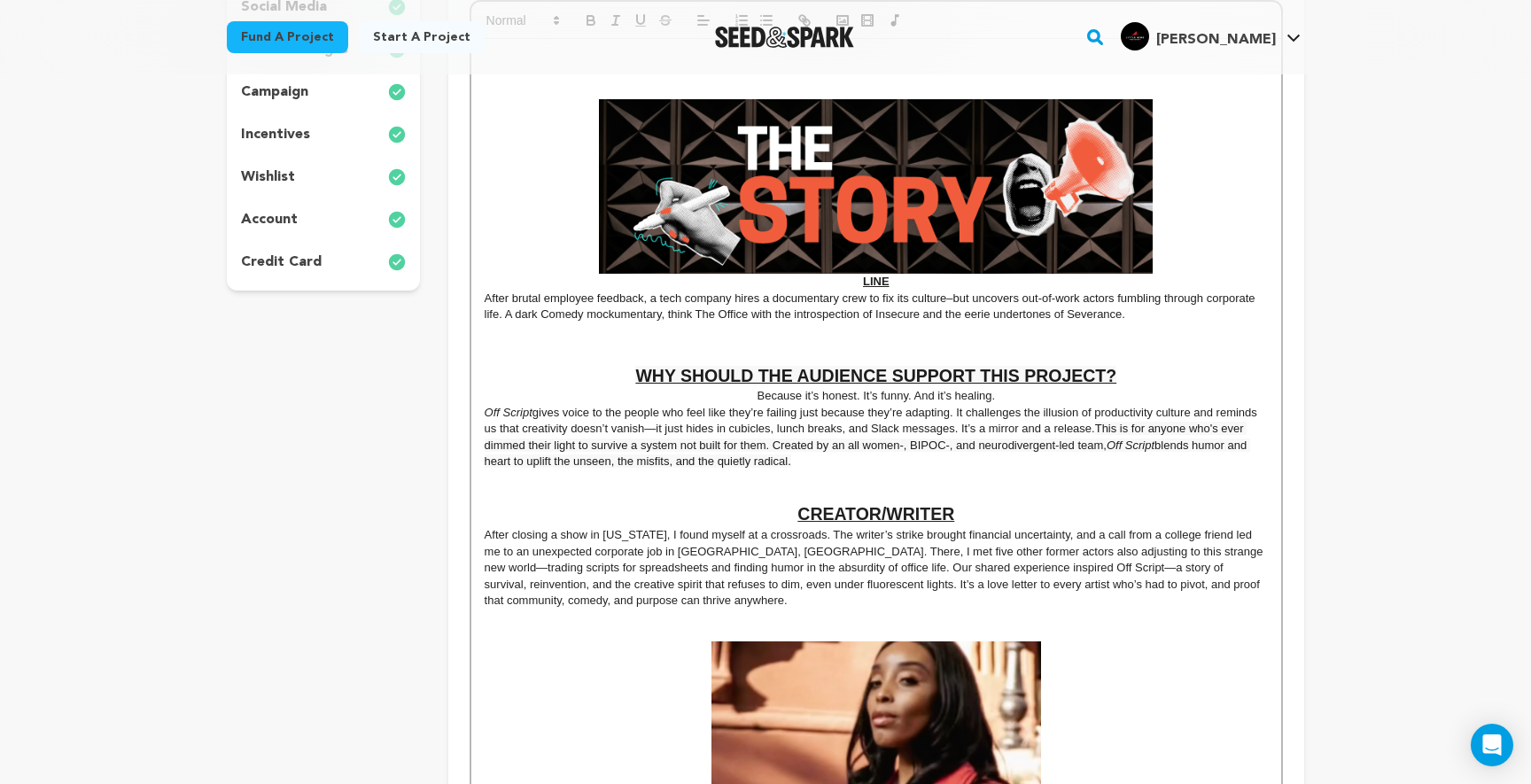
click at [869, 292] on span "After brutal employee feedback, a tech company hires a documentary crew to fix …" at bounding box center [872, 306] width 775 height 29
click at [837, 277] on p "LOGLINE" at bounding box center [876, 196] width 783 height 192
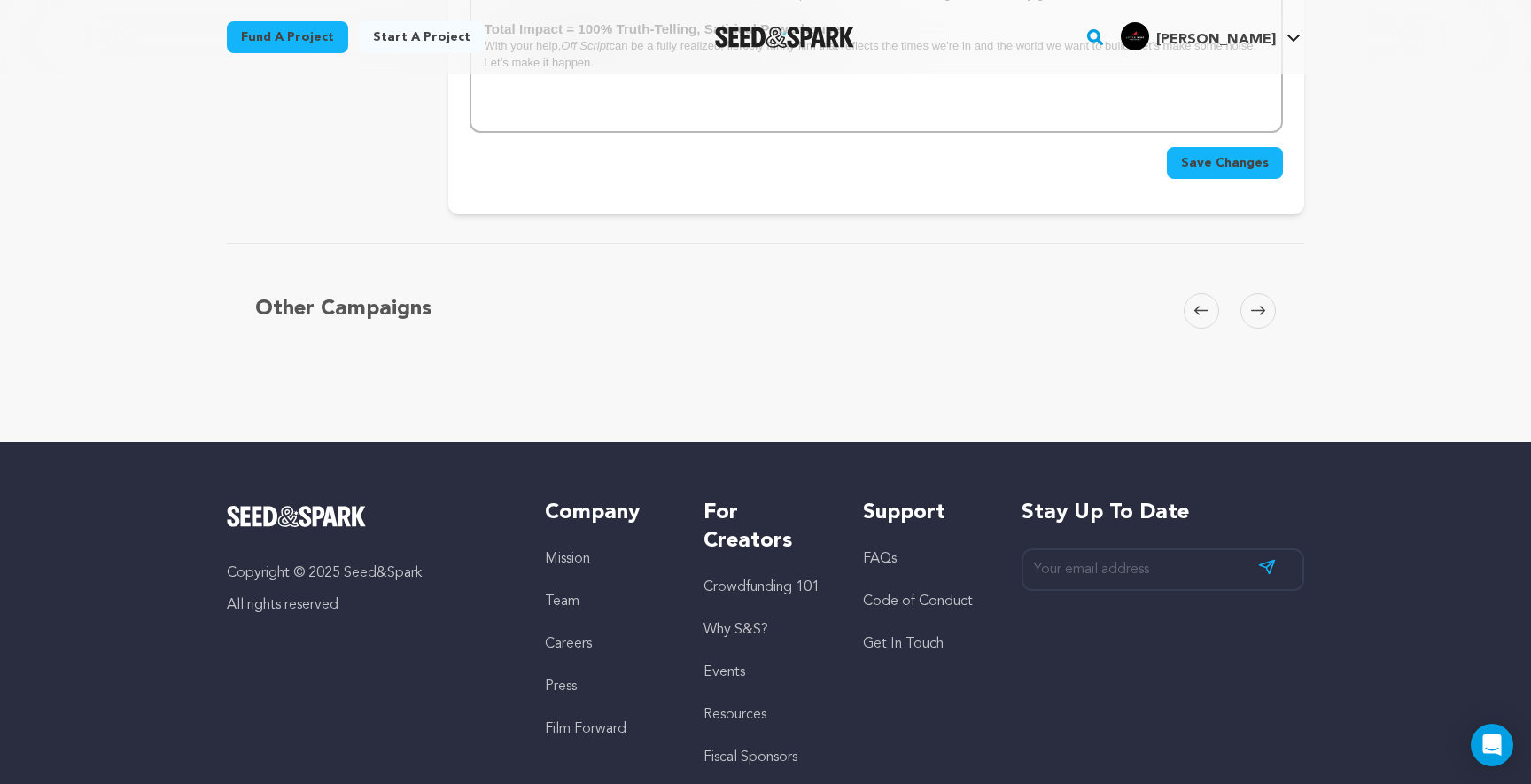
scroll to position [5512, 0]
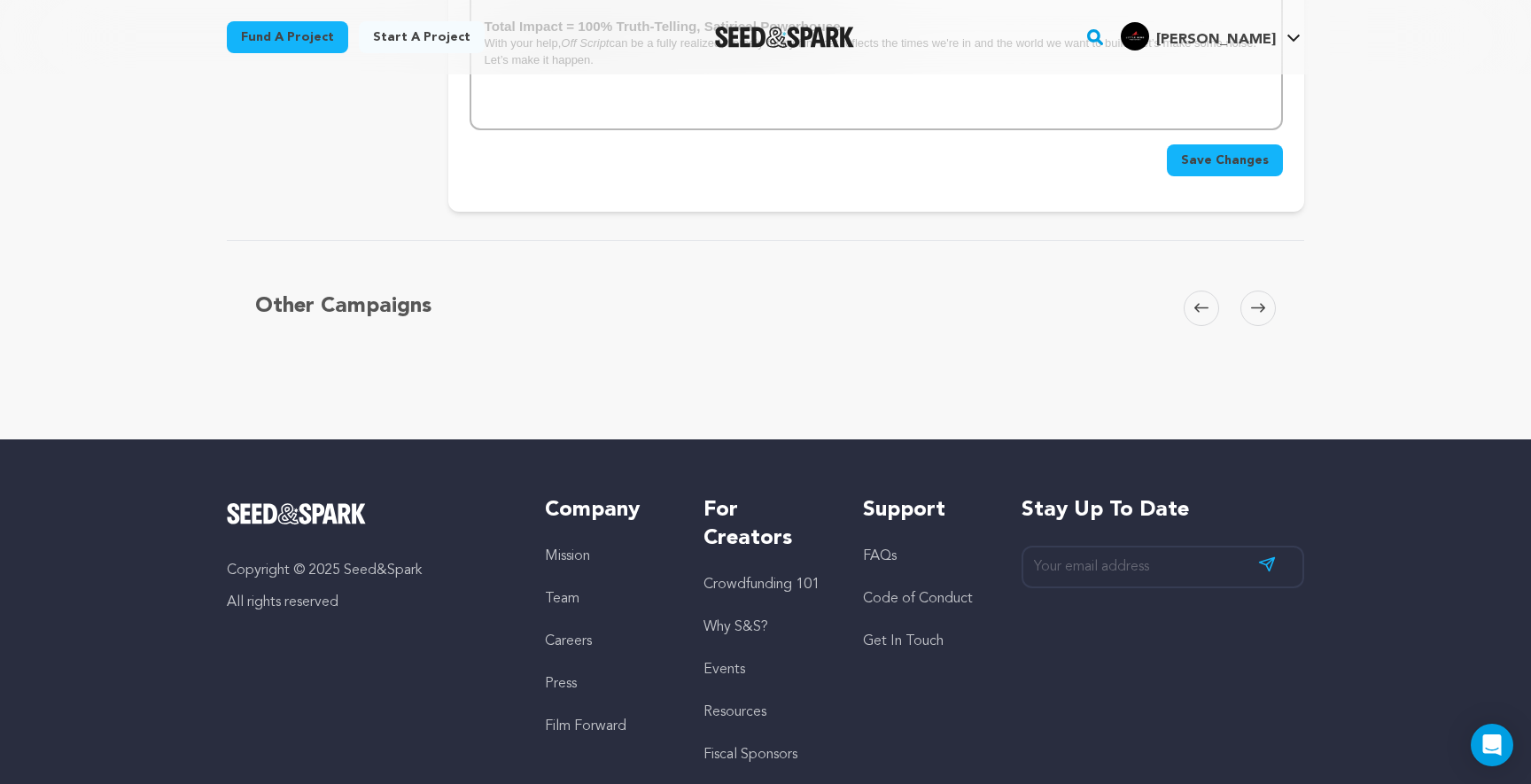
click at [1202, 151] on span "Save Changes" at bounding box center [1224, 160] width 87 height 18
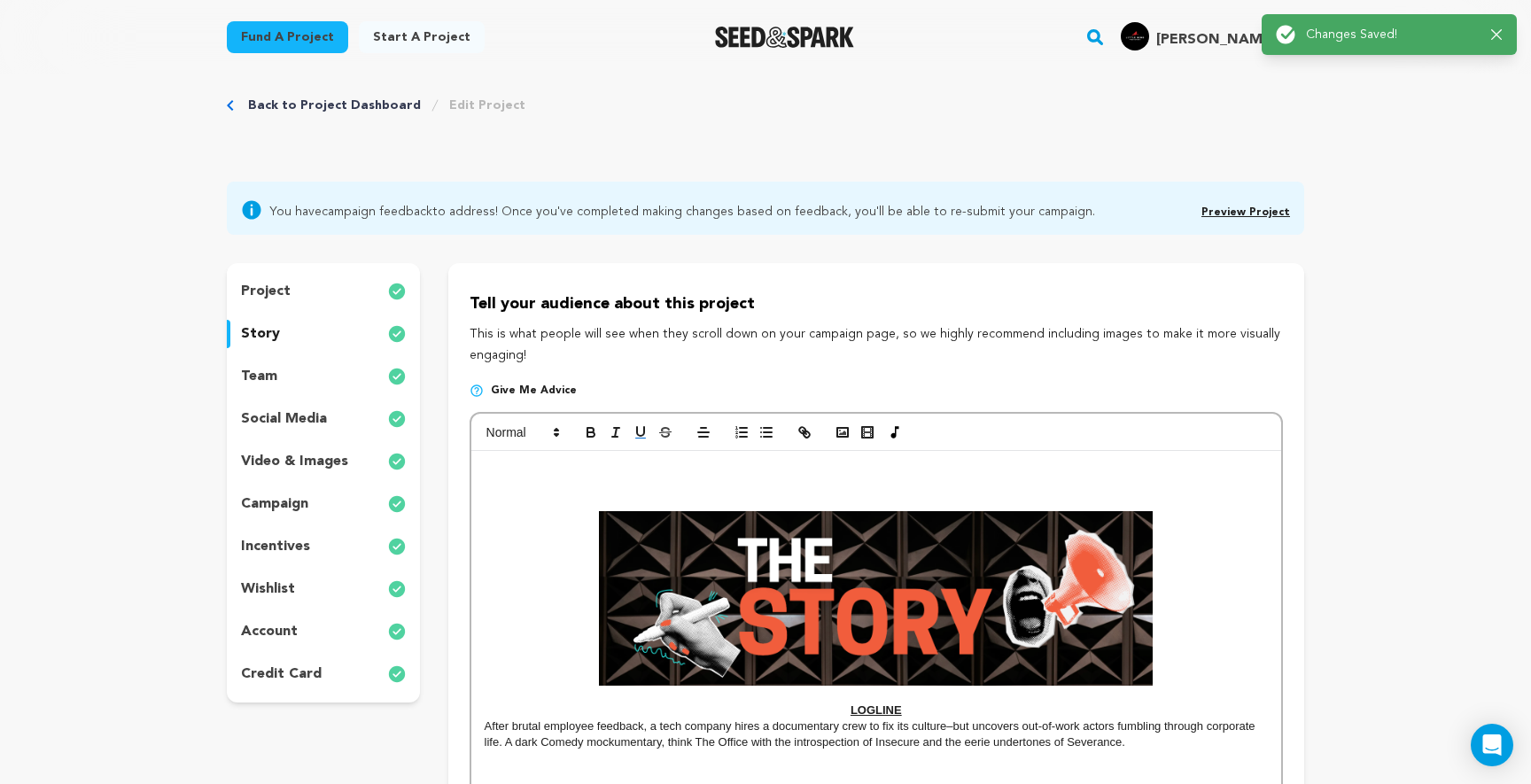
scroll to position [0, 0]
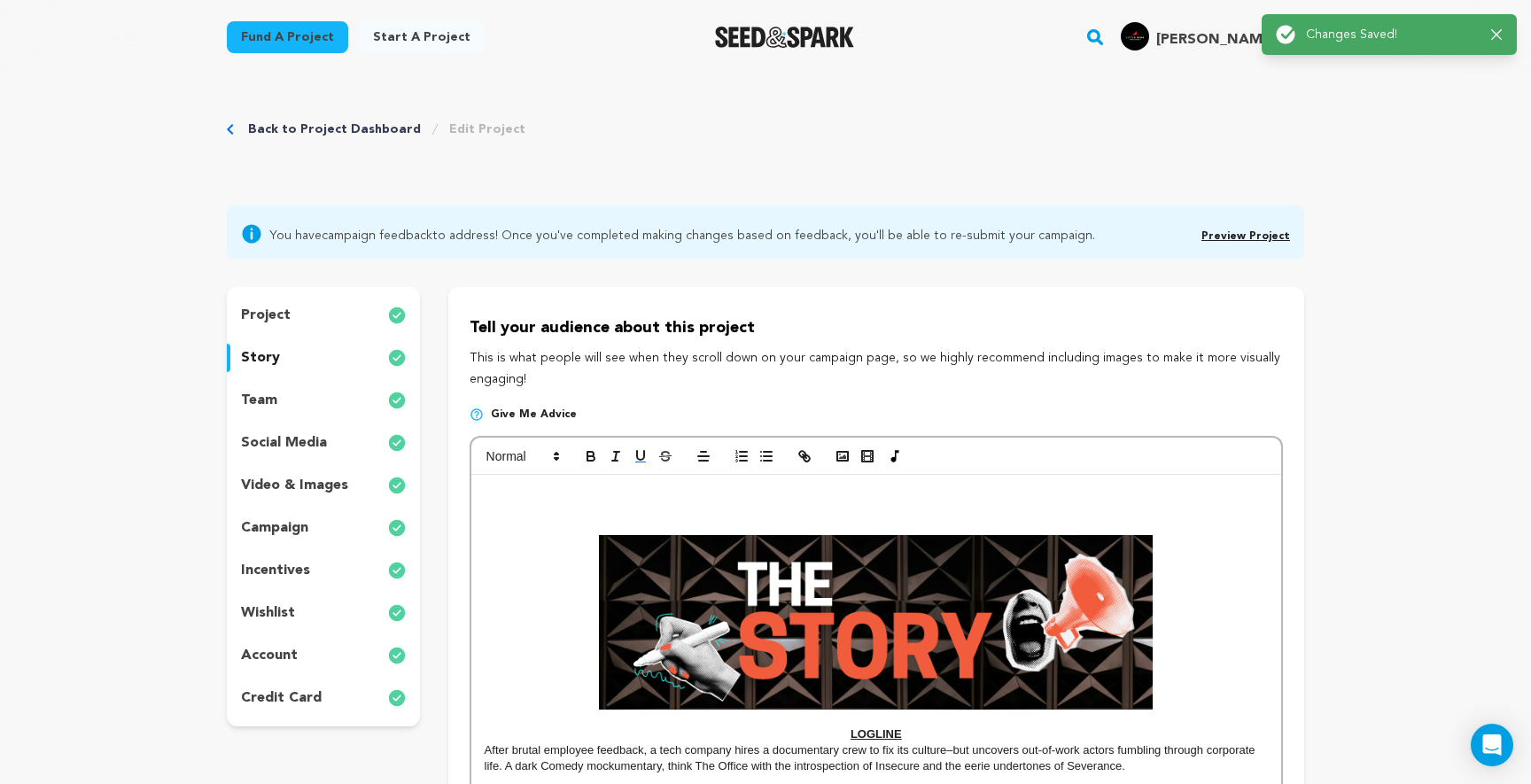
click at [1246, 234] on link "Preview Project" at bounding box center [1246, 236] width 88 height 10
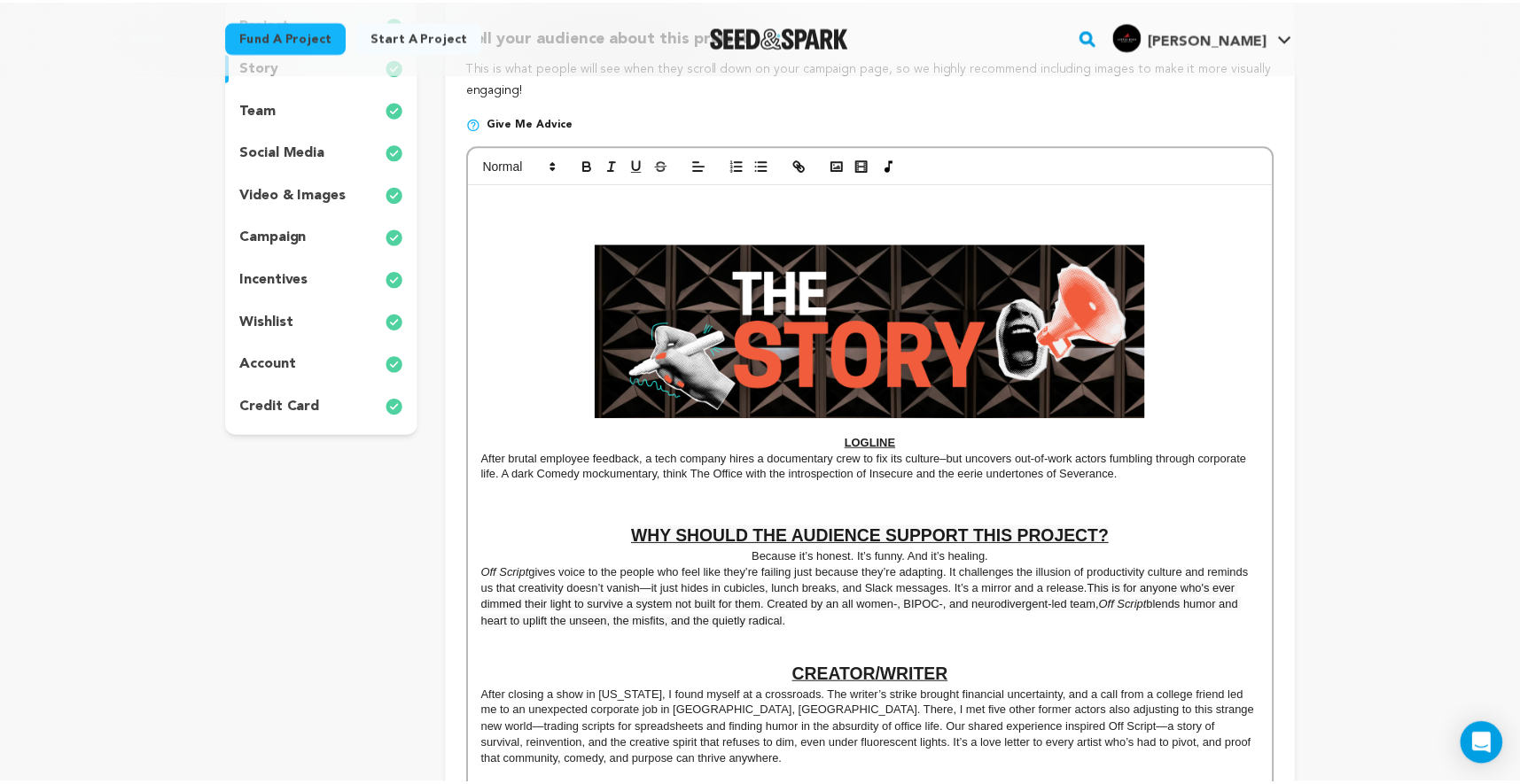
scroll to position [289, 0]
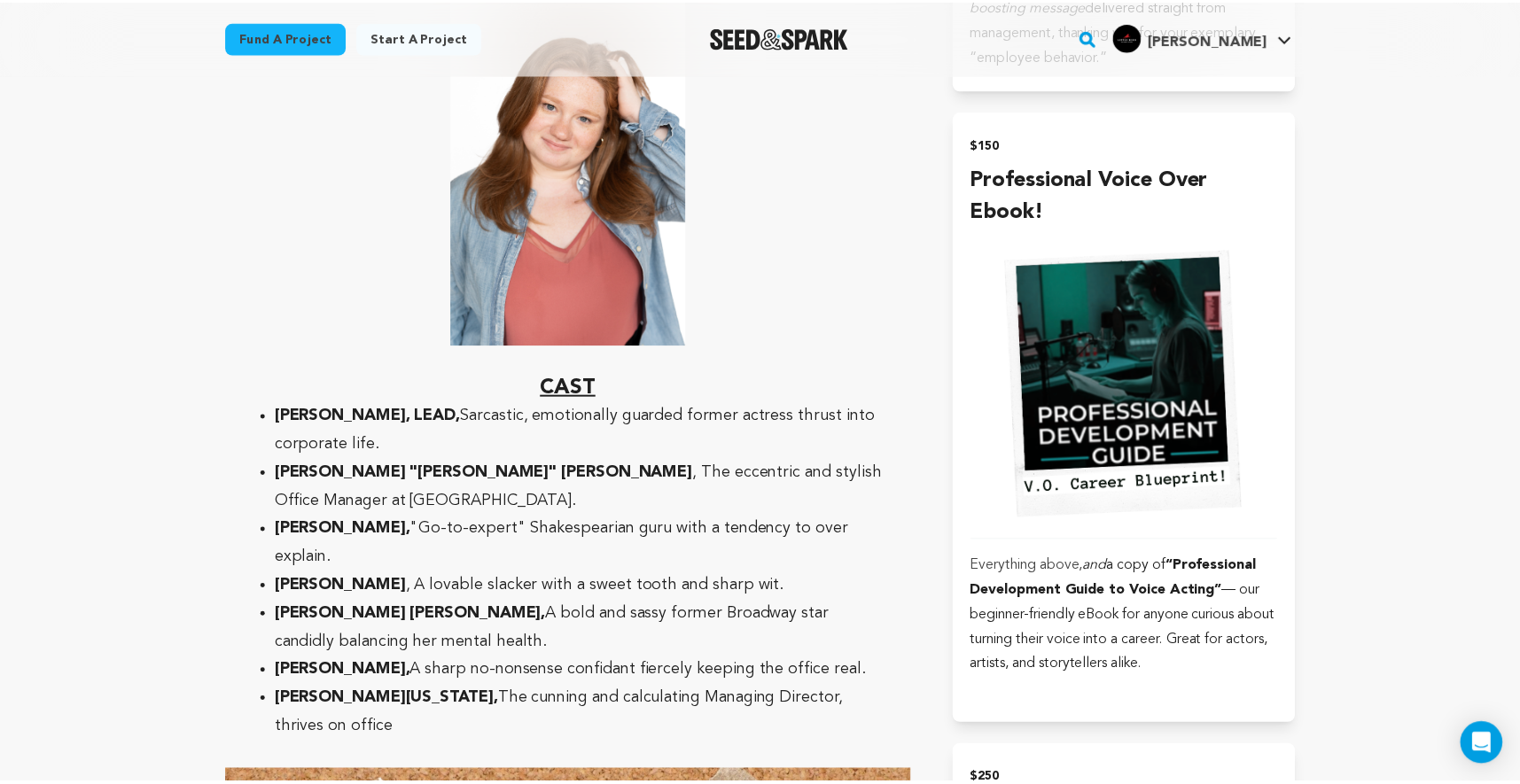
scroll to position [3527, 0]
